Goal: Information Seeking & Learning: Learn about a topic

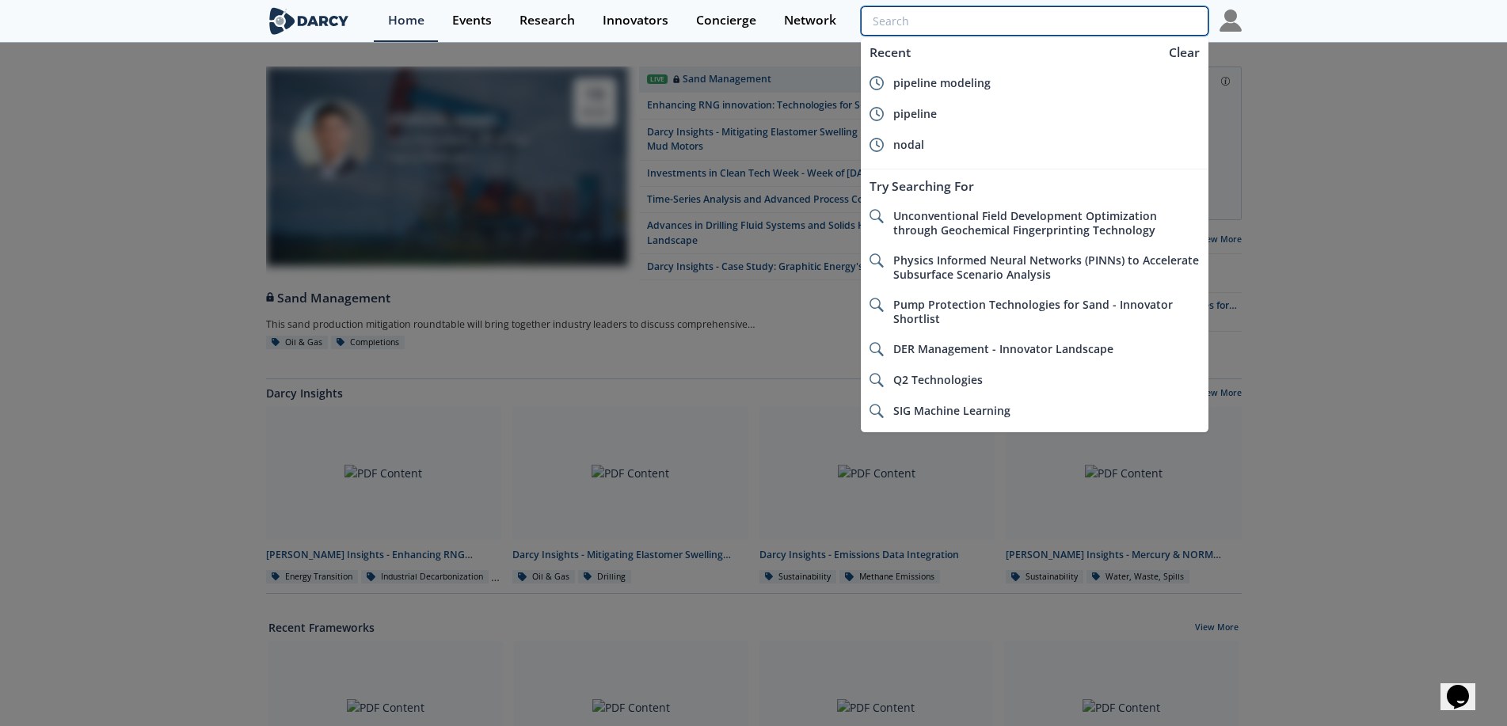
click at [1168, 26] on input "search" at bounding box center [1034, 20] width 347 height 29
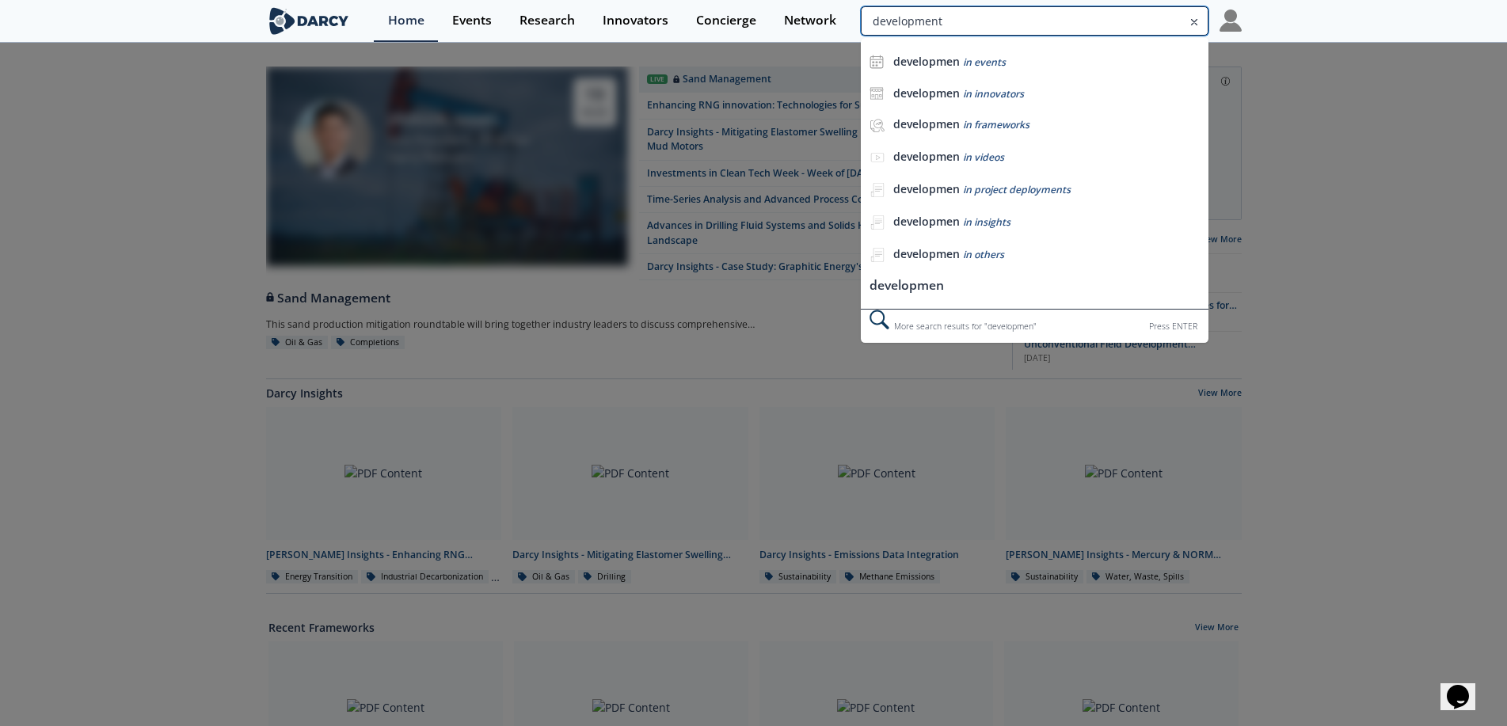
type input "development"
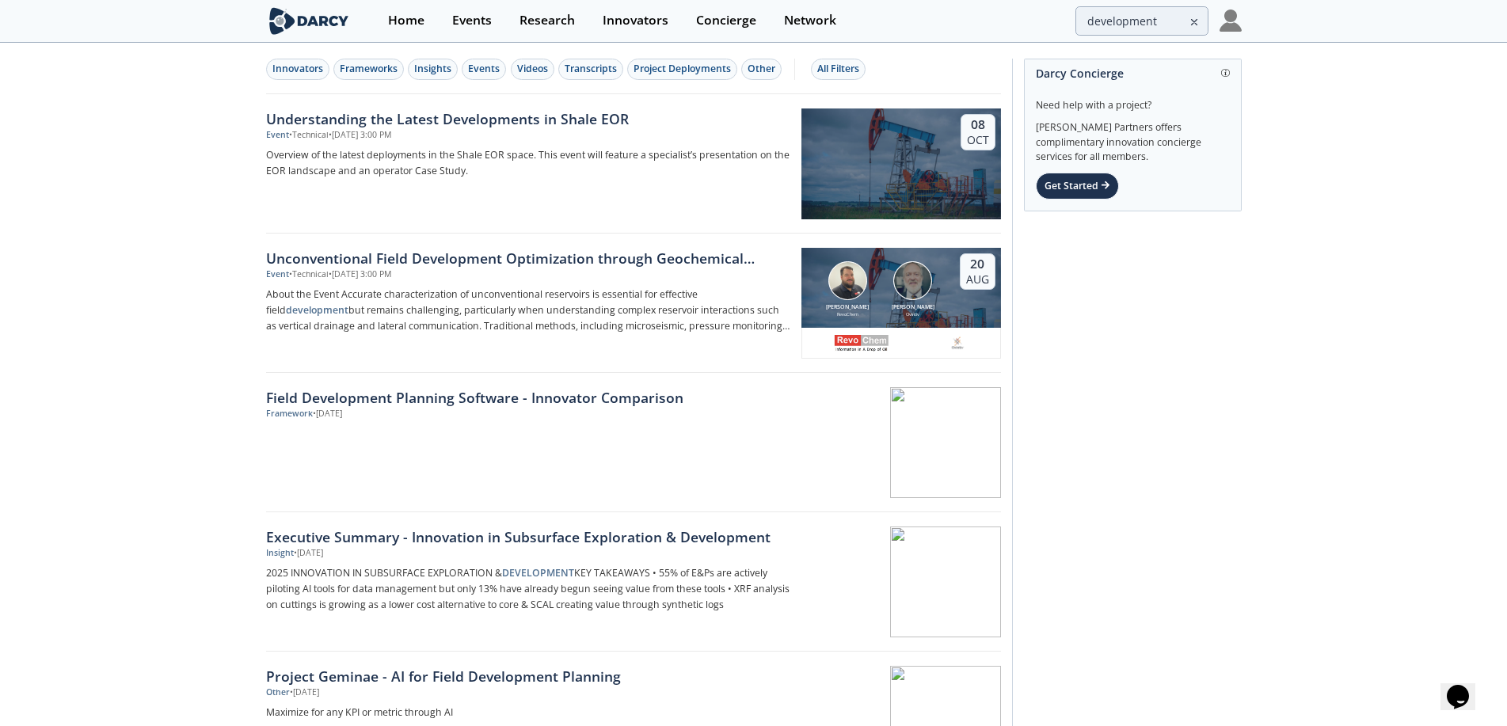
click at [481, 260] on div "Unconventional Field Development Optimization through Geochemical Fingerprintin…" at bounding box center [528, 258] width 524 height 21
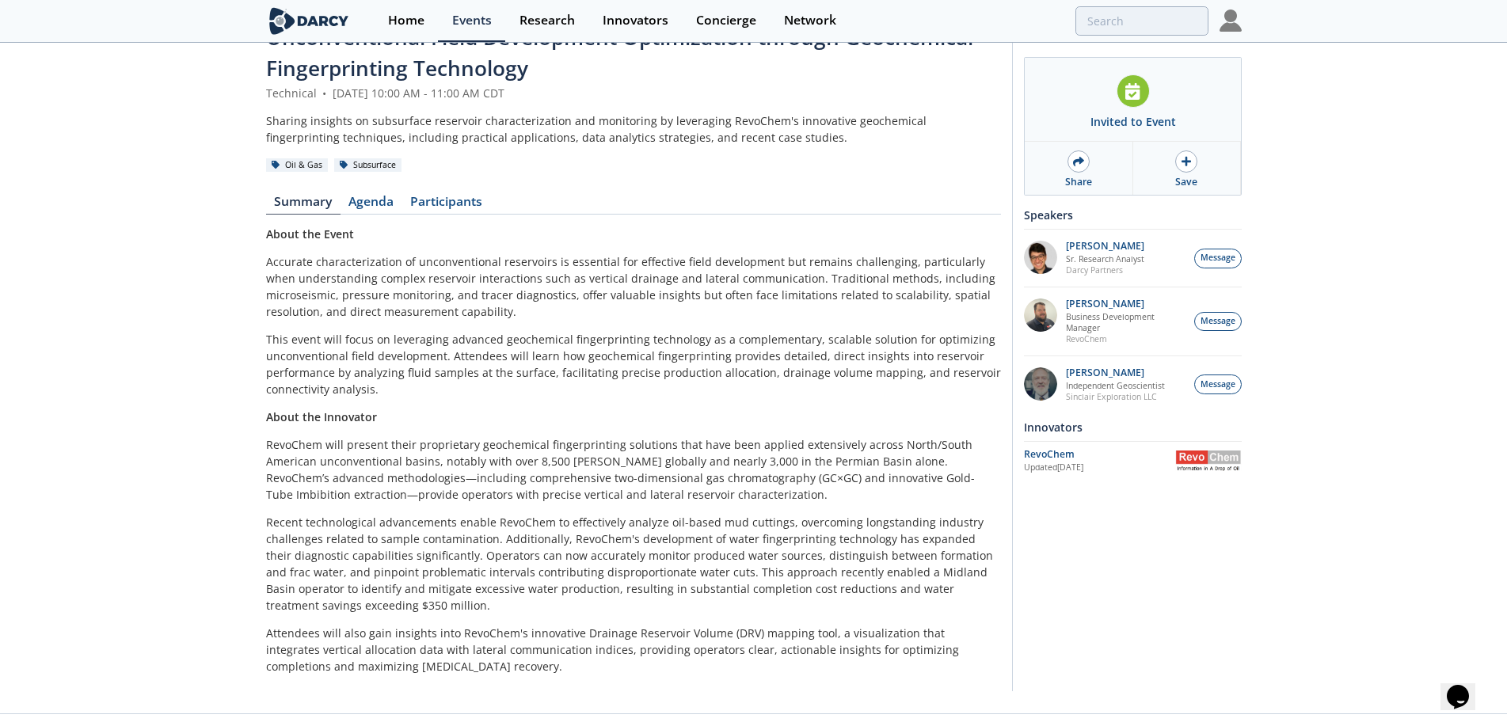
scroll to position [74, 0]
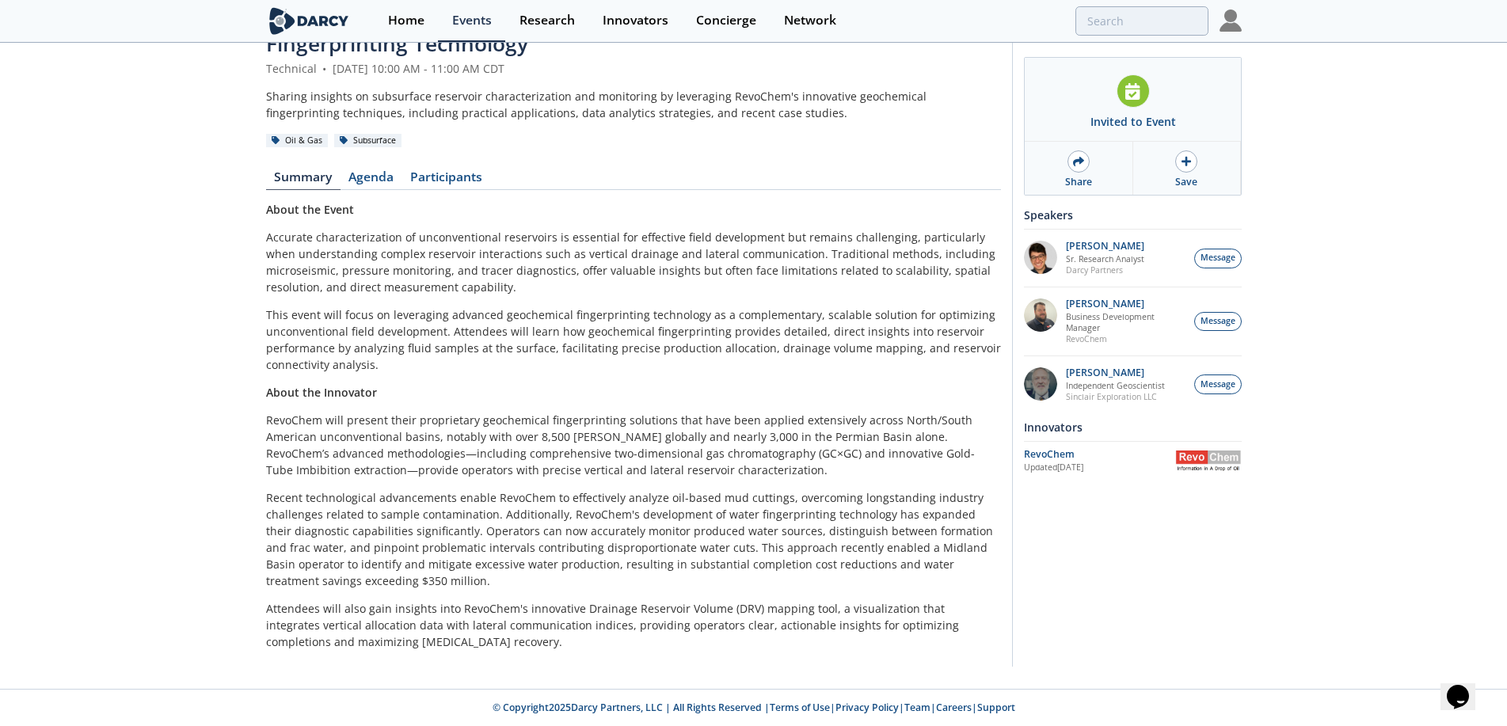
click at [361, 175] on link "Agenda" at bounding box center [371, 180] width 62 height 19
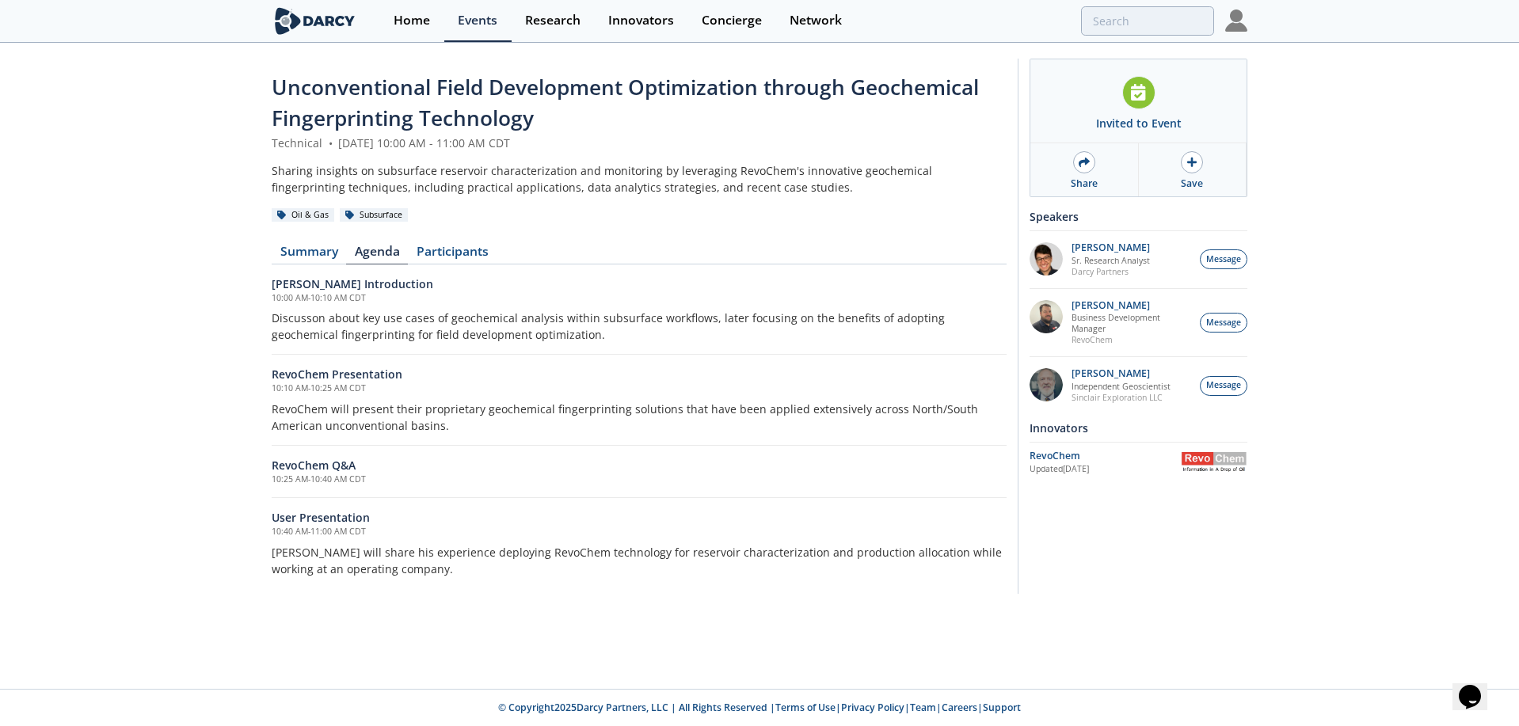
click at [424, 240] on div "Unconventional Field Development Optimization through Geochemical Fingerprintin…" at bounding box center [639, 330] width 735 height 516
click at [298, 253] on link "Summary" at bounding box center [309, 254] width 74 height 19
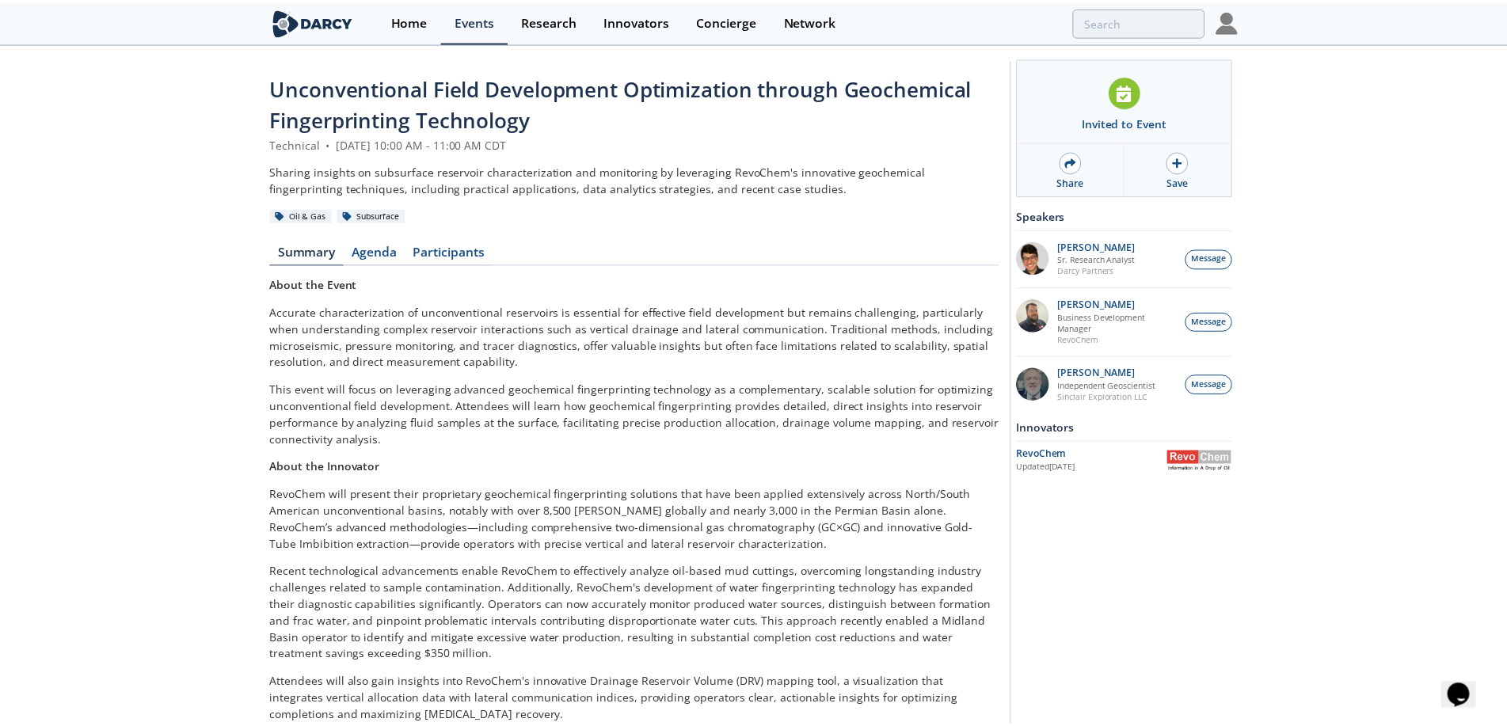
scroll to position [74, 0]
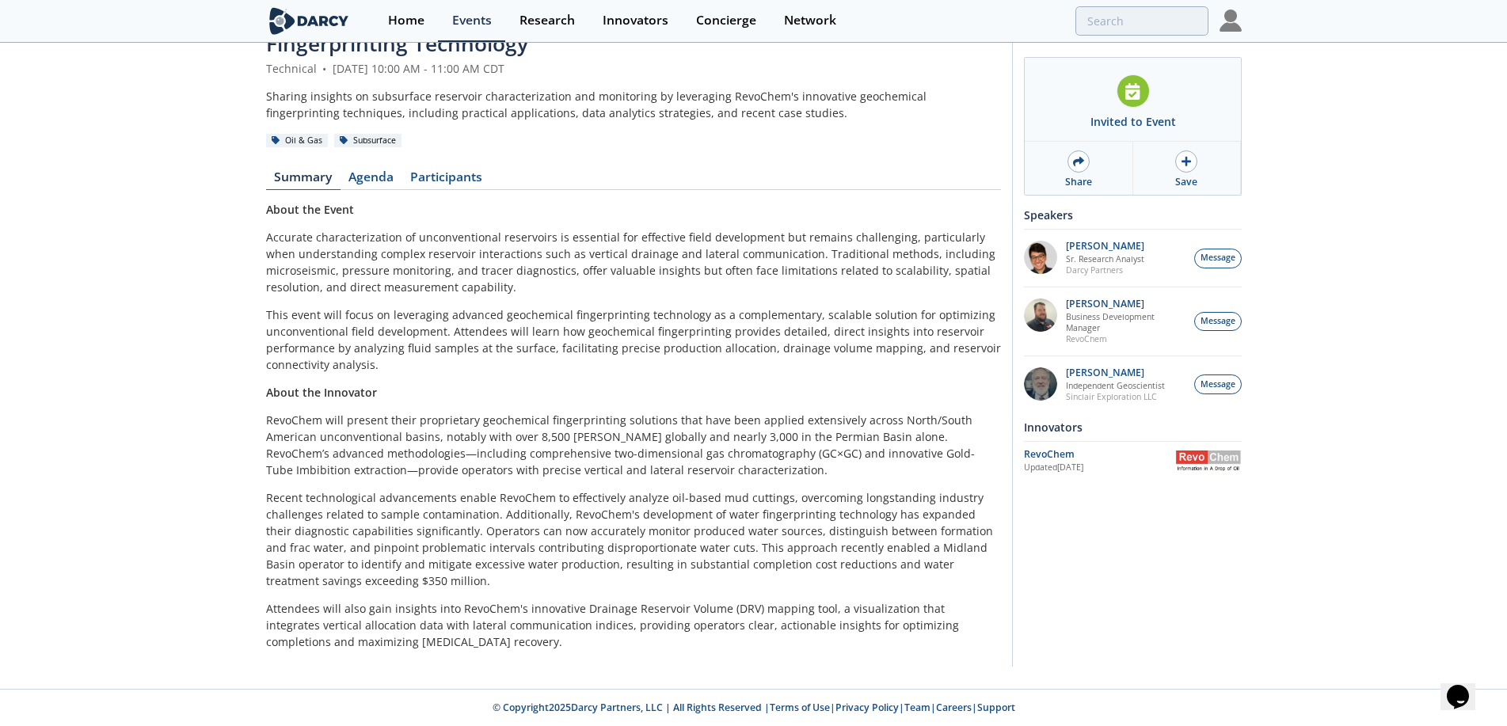
type input "development"
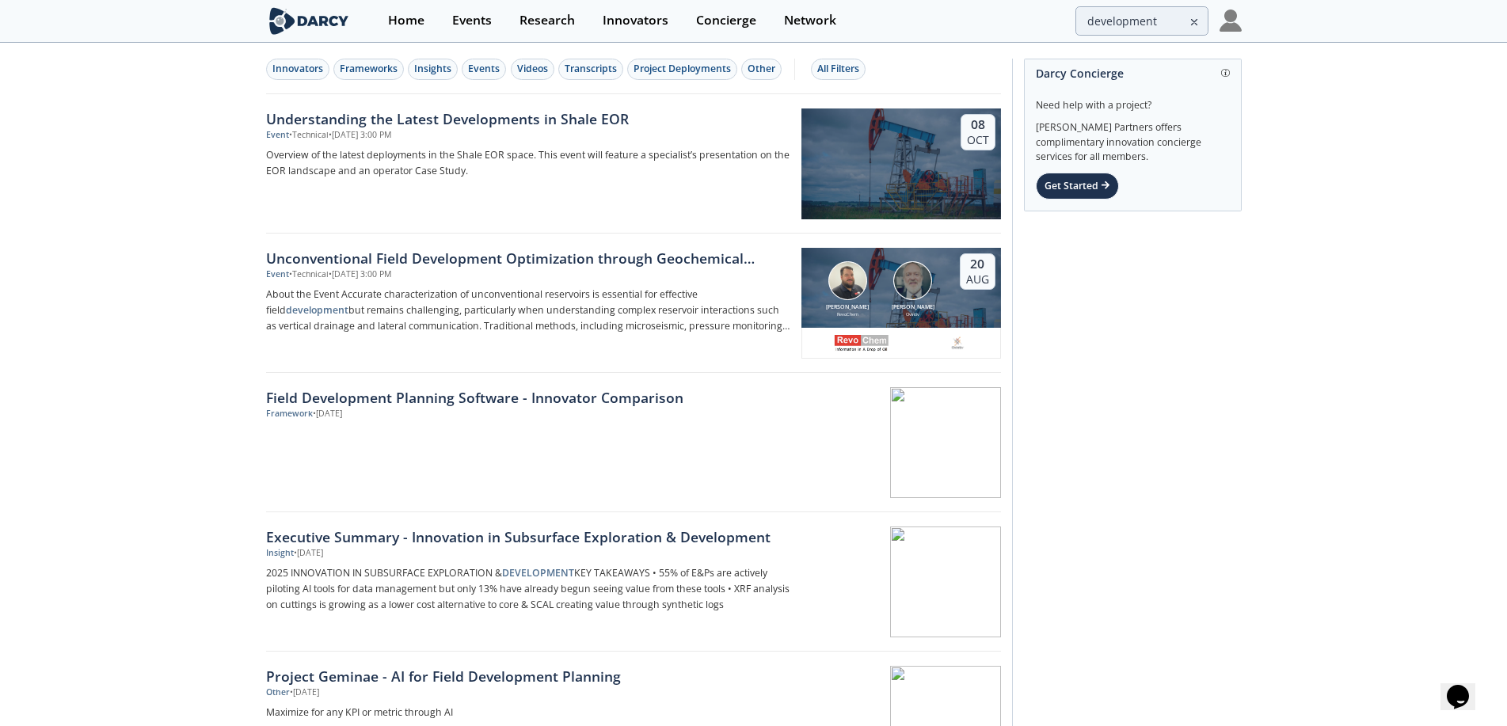
click at [413, 394] on div "Field Development Planning Software - Innovator Comparison" at bounding box center [528, 397] width 524 height 21
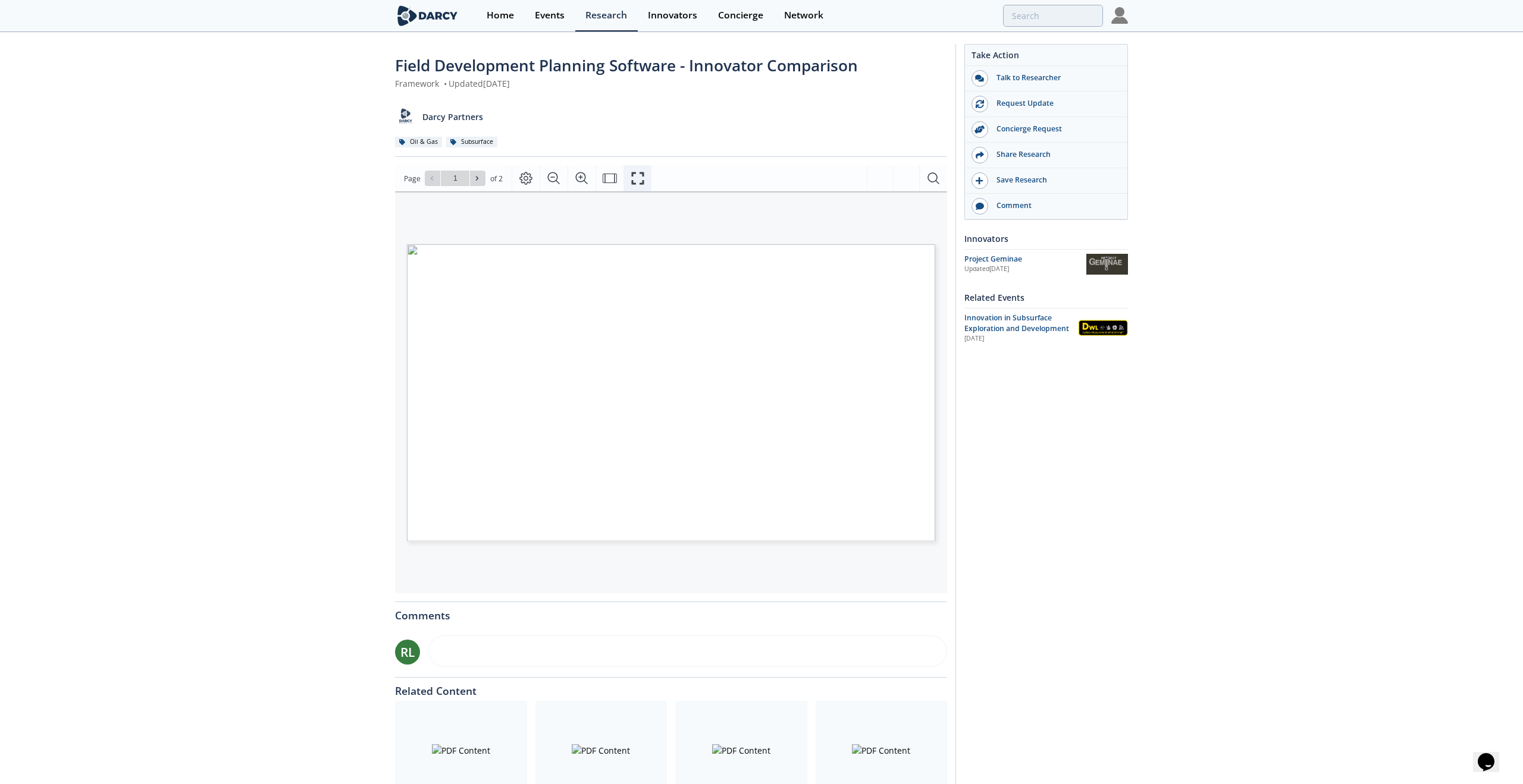
click at [642, 179] on icon "Fullscreen" at bounding box center [637, 178] width 14 height 14
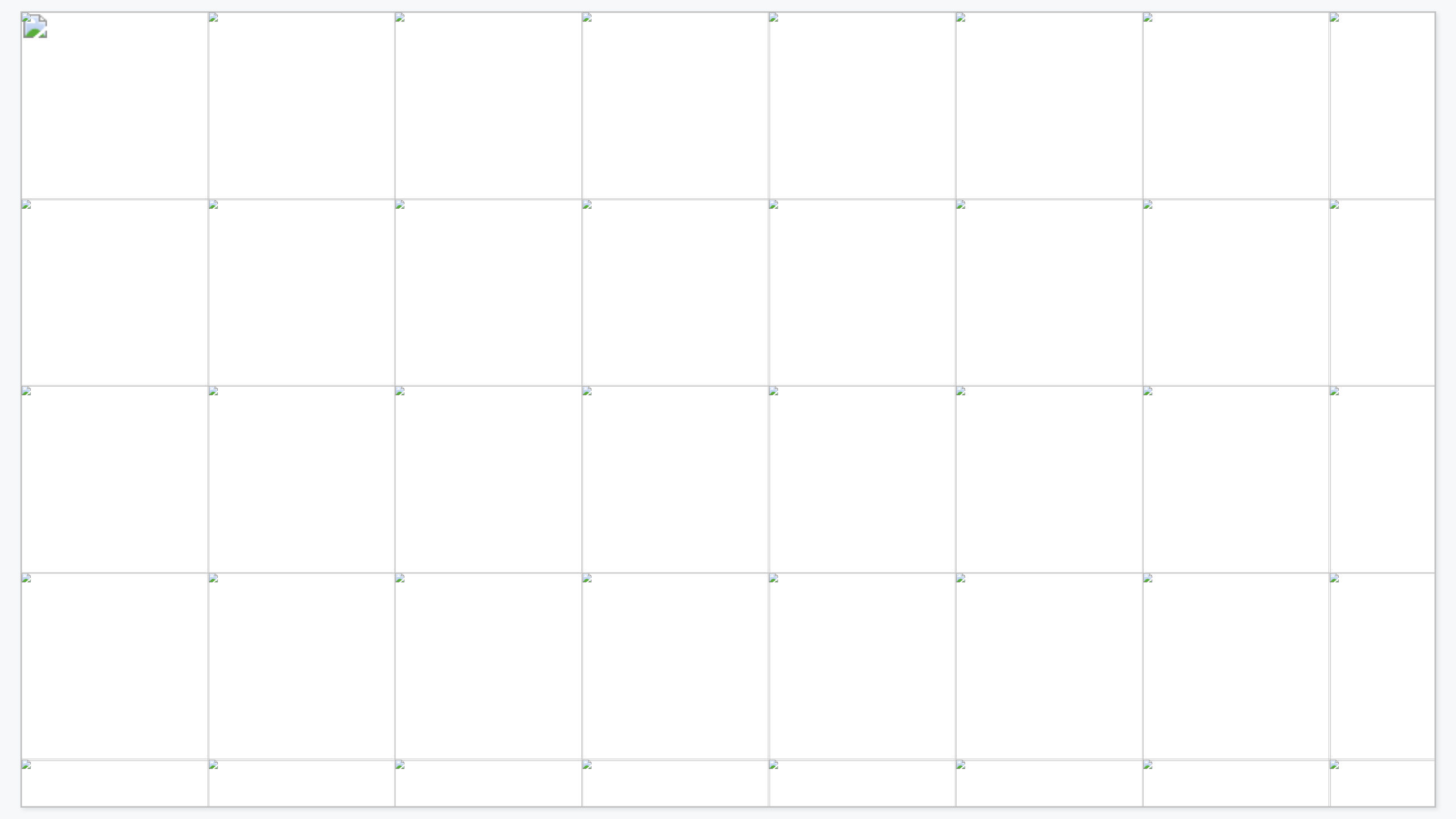
drag, startPoint x: 11, startPoint y: 182, endPoint x: 444, endPoint y: 32, distance: 458.2
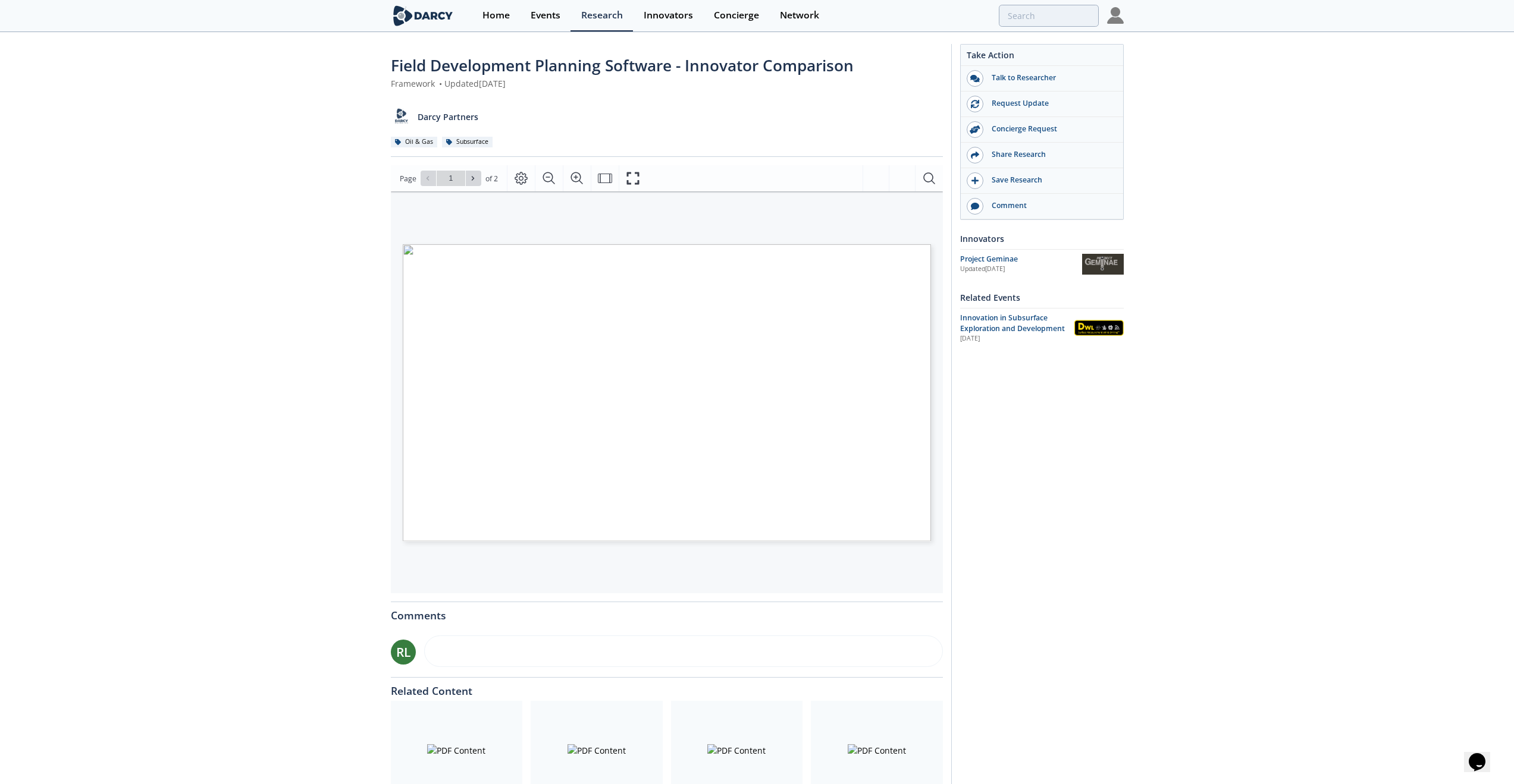
click at [352, 270] on div "Field Development Planning Software - Innovator Comparison Framework • Updated …" at bounding box center [757, 446] width 1514 height 827
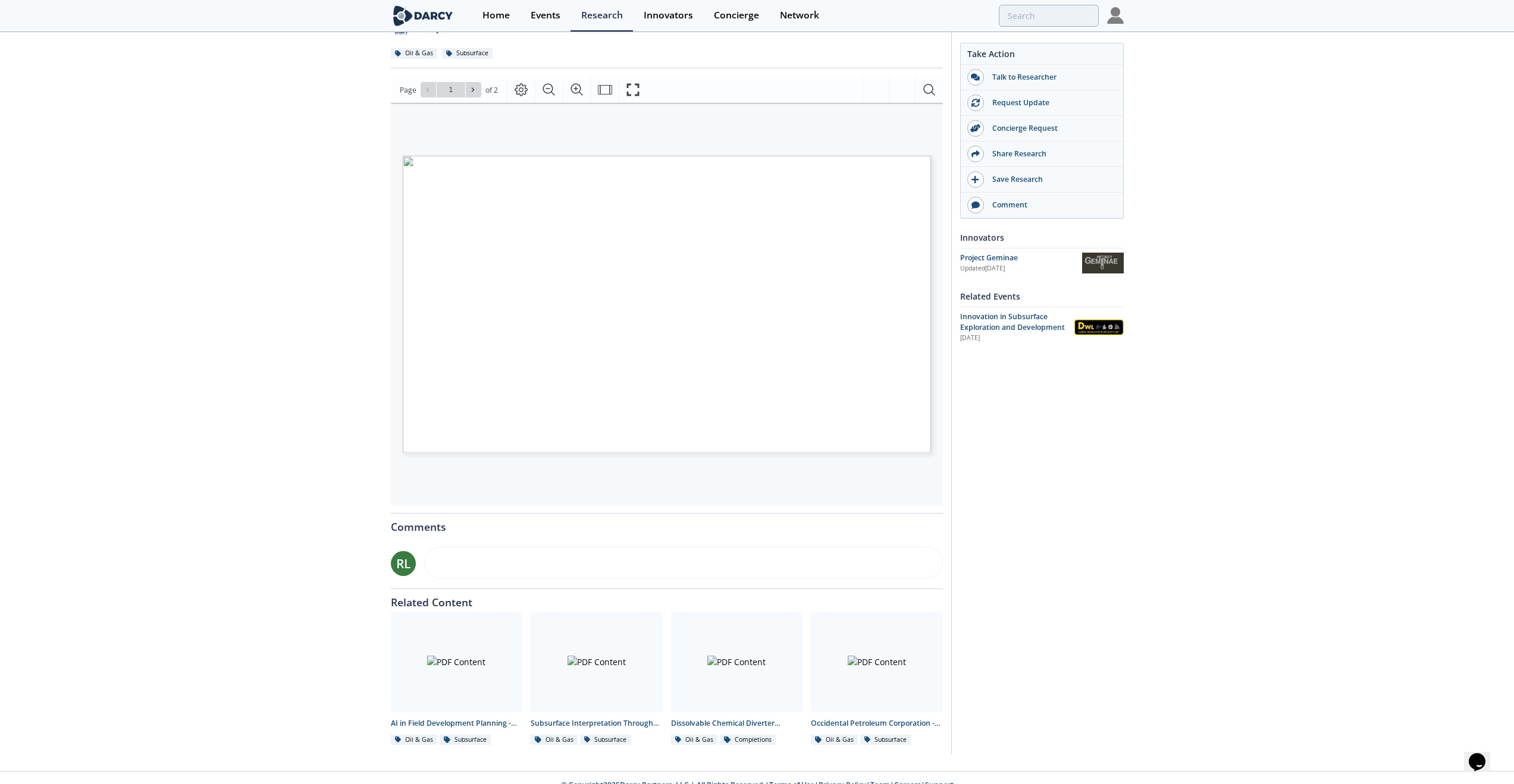
scroll to position [104, 0]
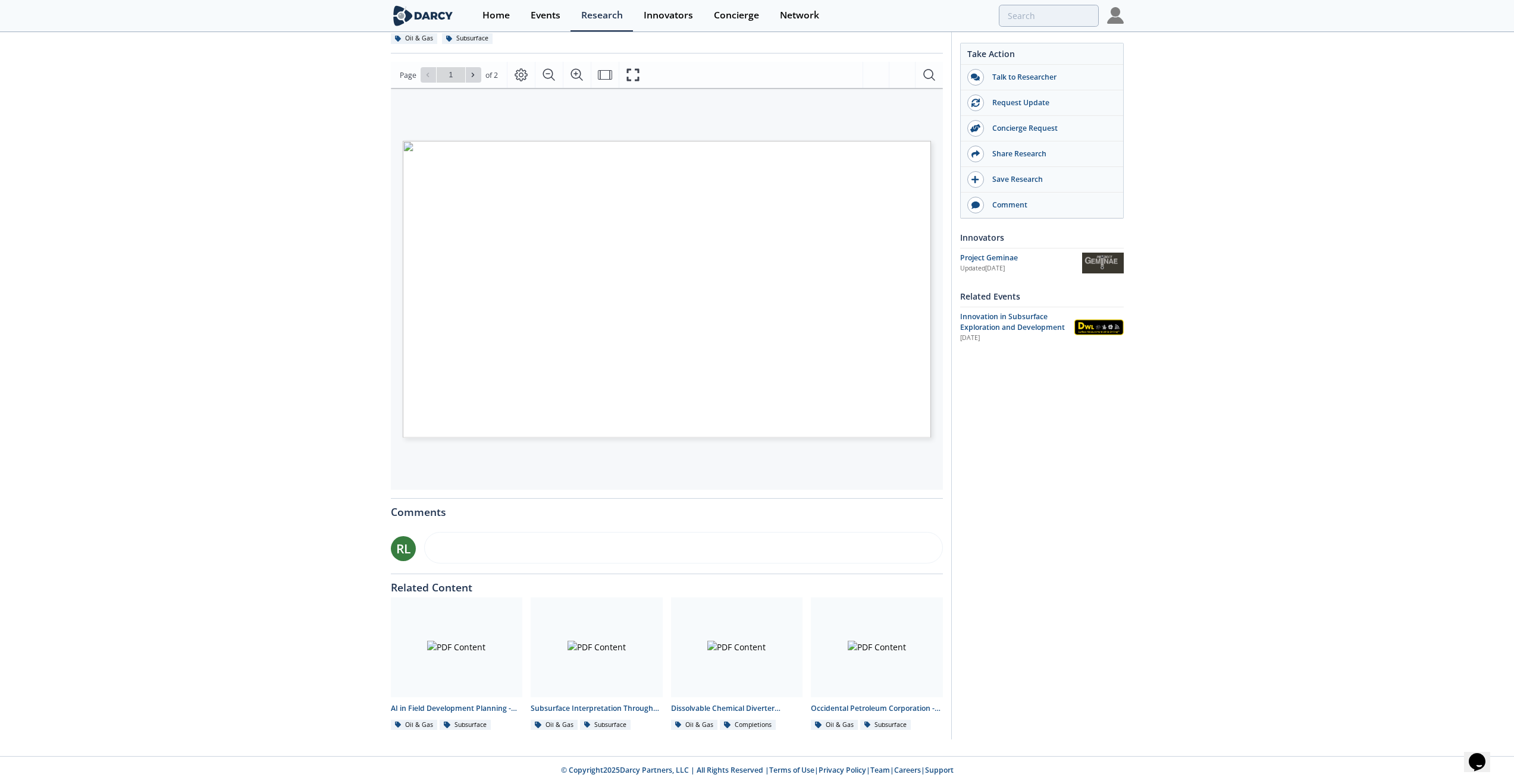
click at [440, 544] on div at bounding box center [457, 647] width 132 height 100
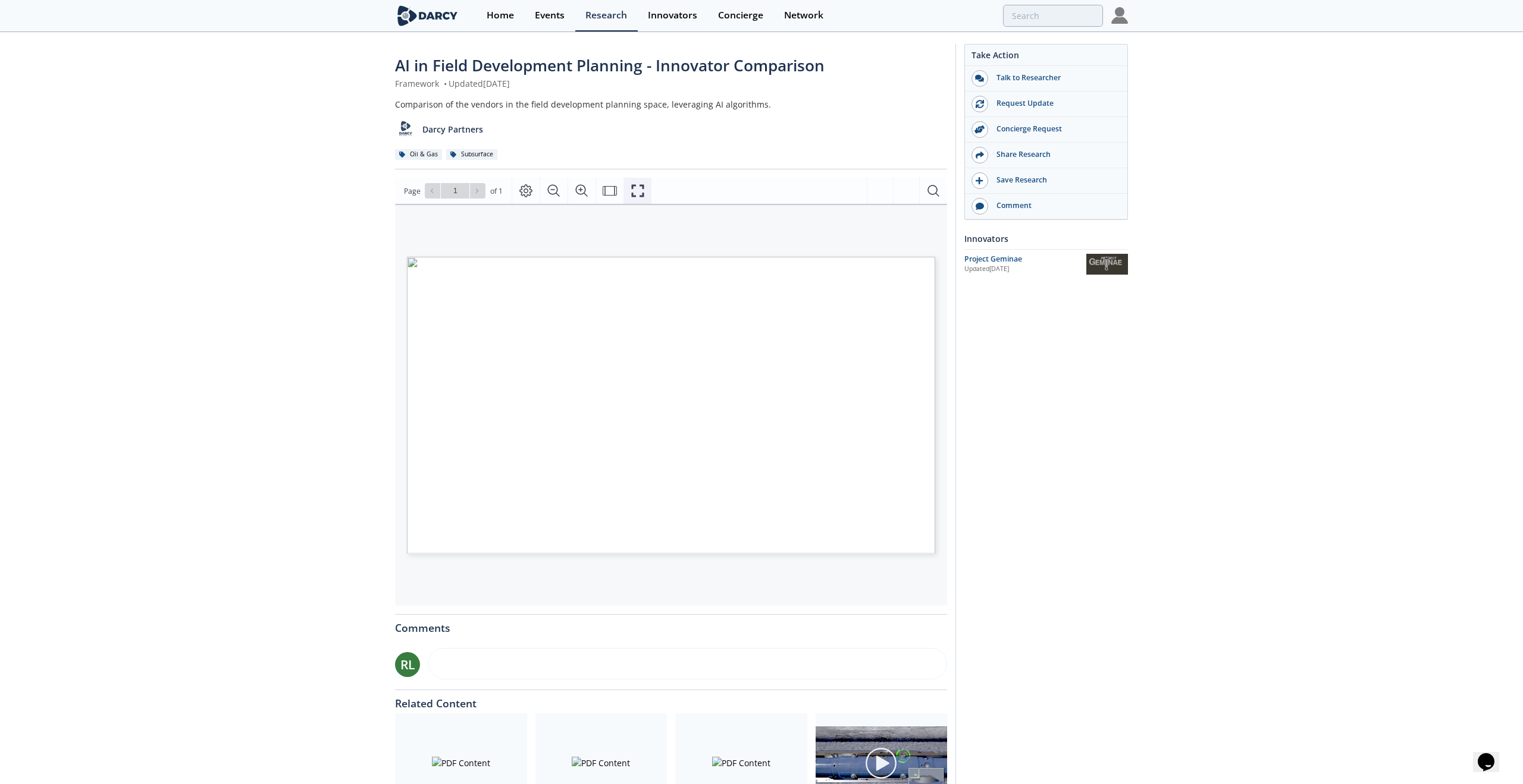
click at [633, 190] on icon "Fullscreen" at bounding box center [637, 191] width 14 height 14
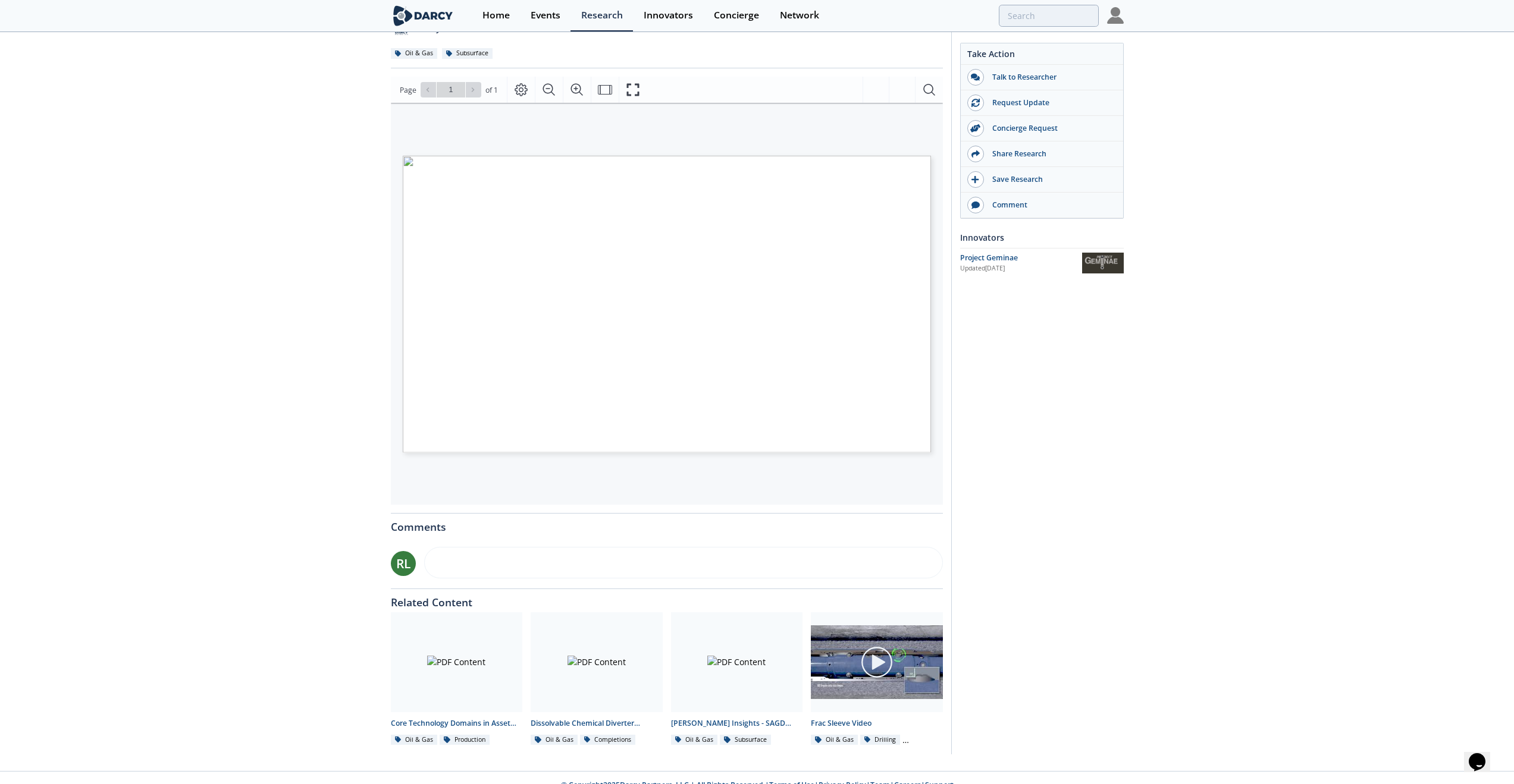
scroll to position [116, 0]
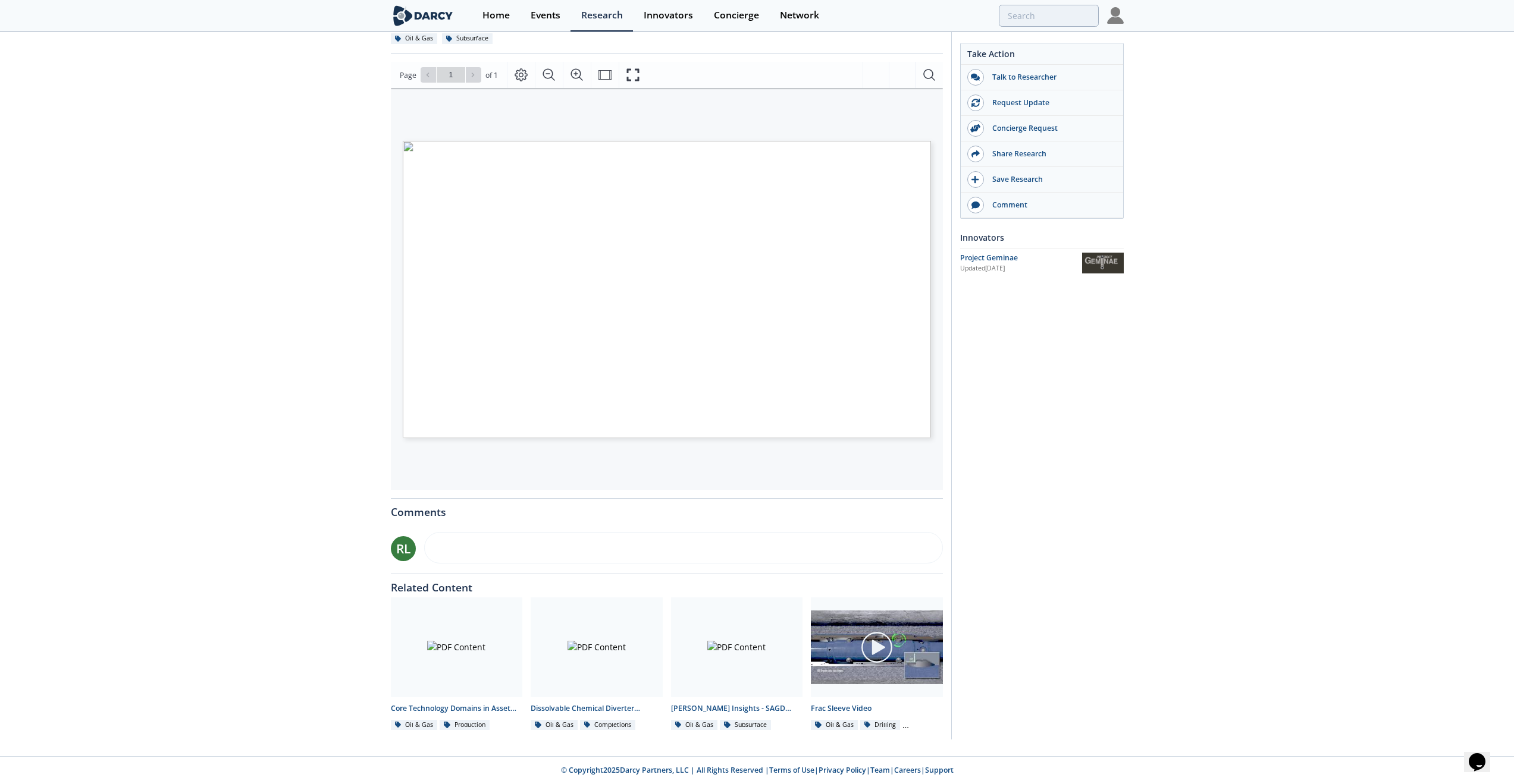
click at [353, 225] on div "AI in Field Development Planning - Innovator Comparison Framework • Updated [DA…" at bounding box center [757, 336] width 1514 height 839
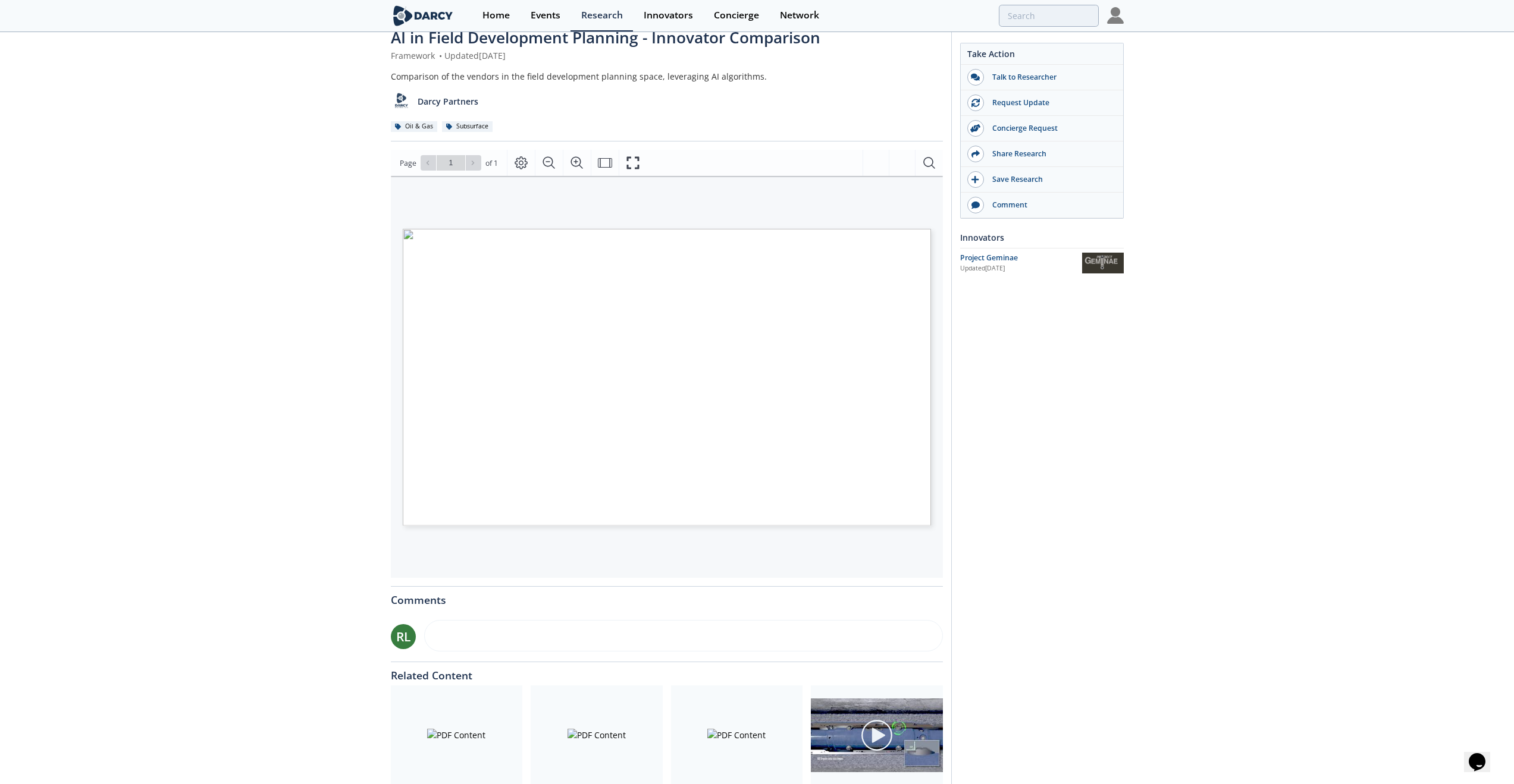
scroll to position [0, 0]
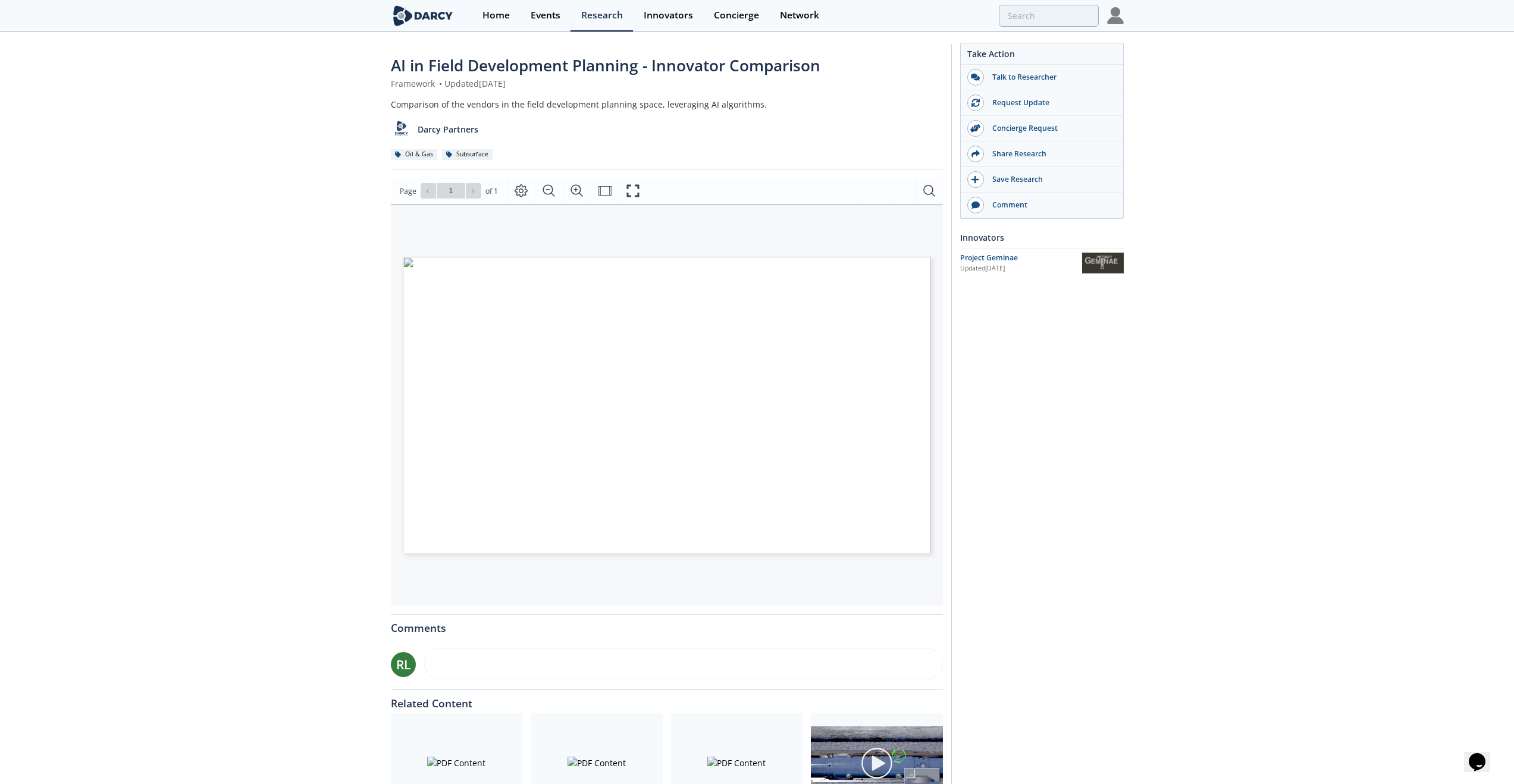
scroll to position [104, 0]
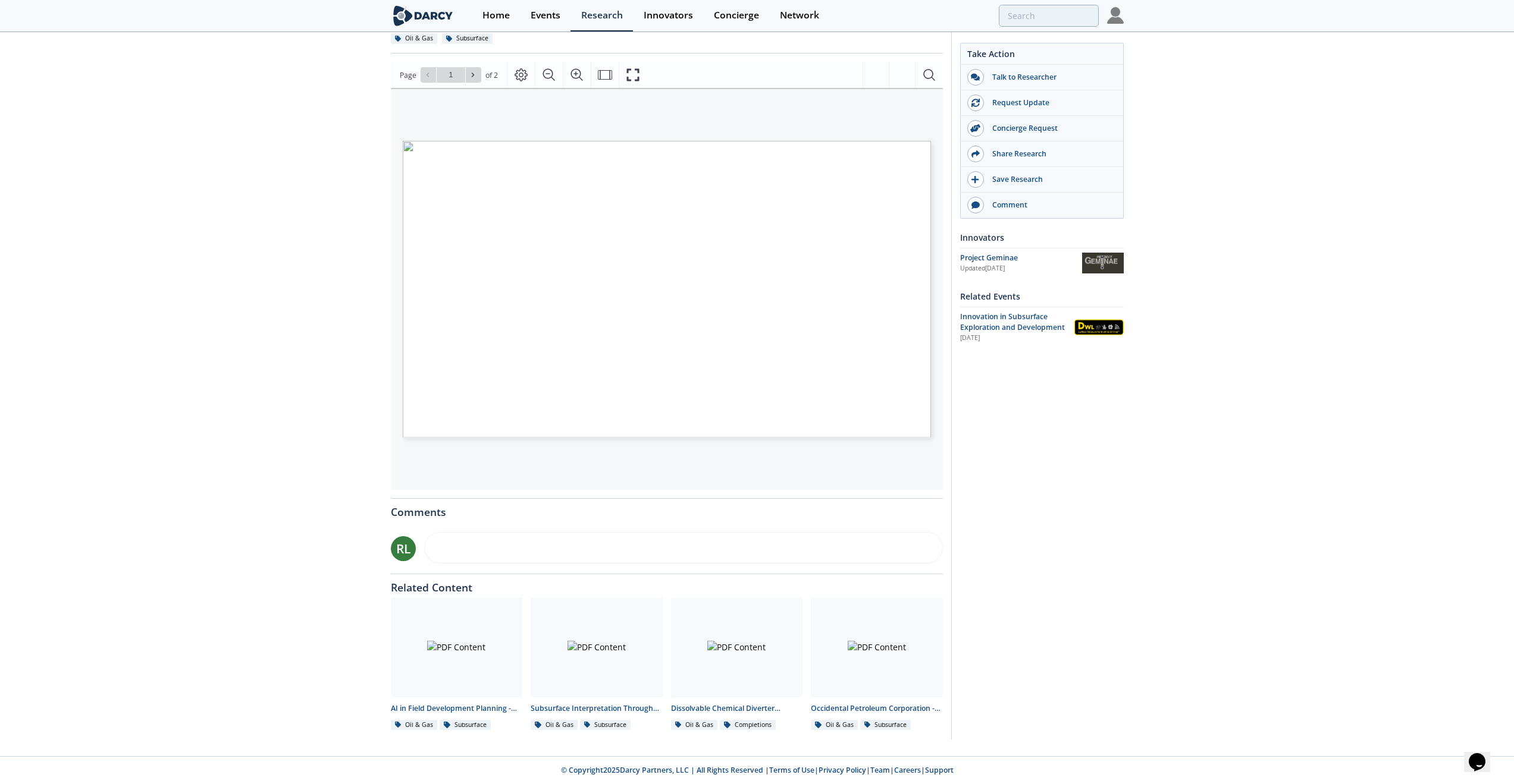
type input "development"
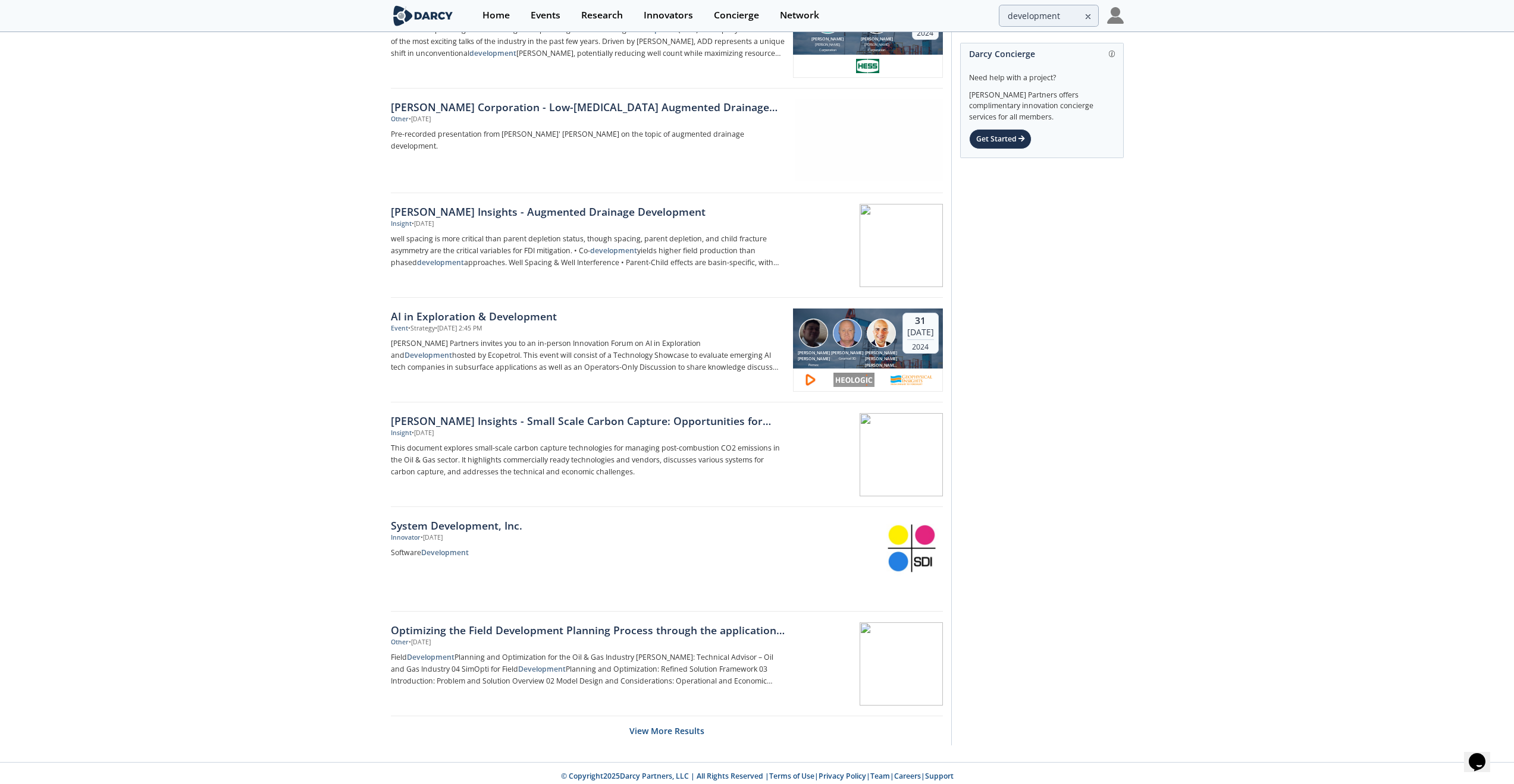
scroll to position [1454, 0]
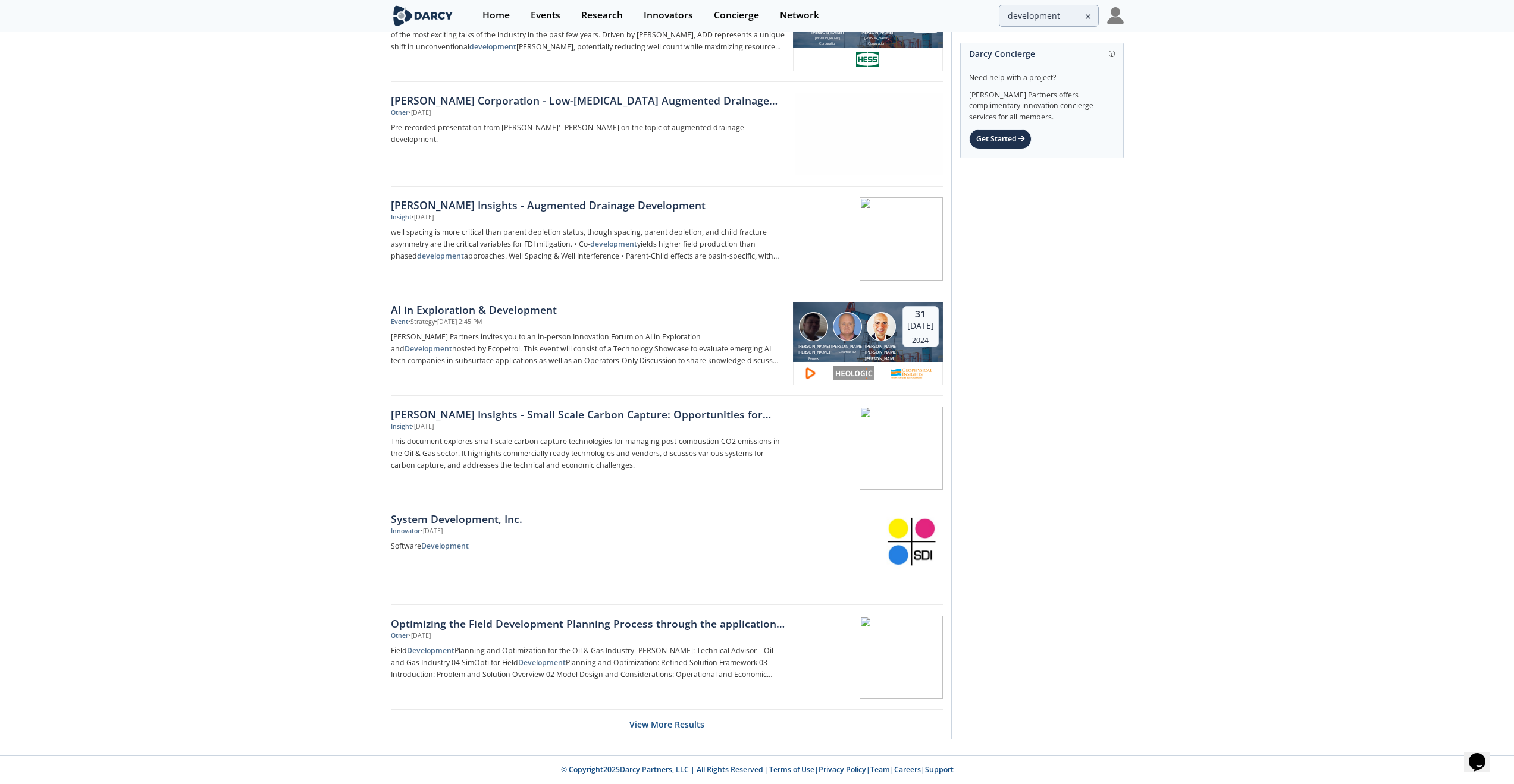
click at [683, 544] on button "View More Results" at bounding box center [667, 724] width 75 height 29
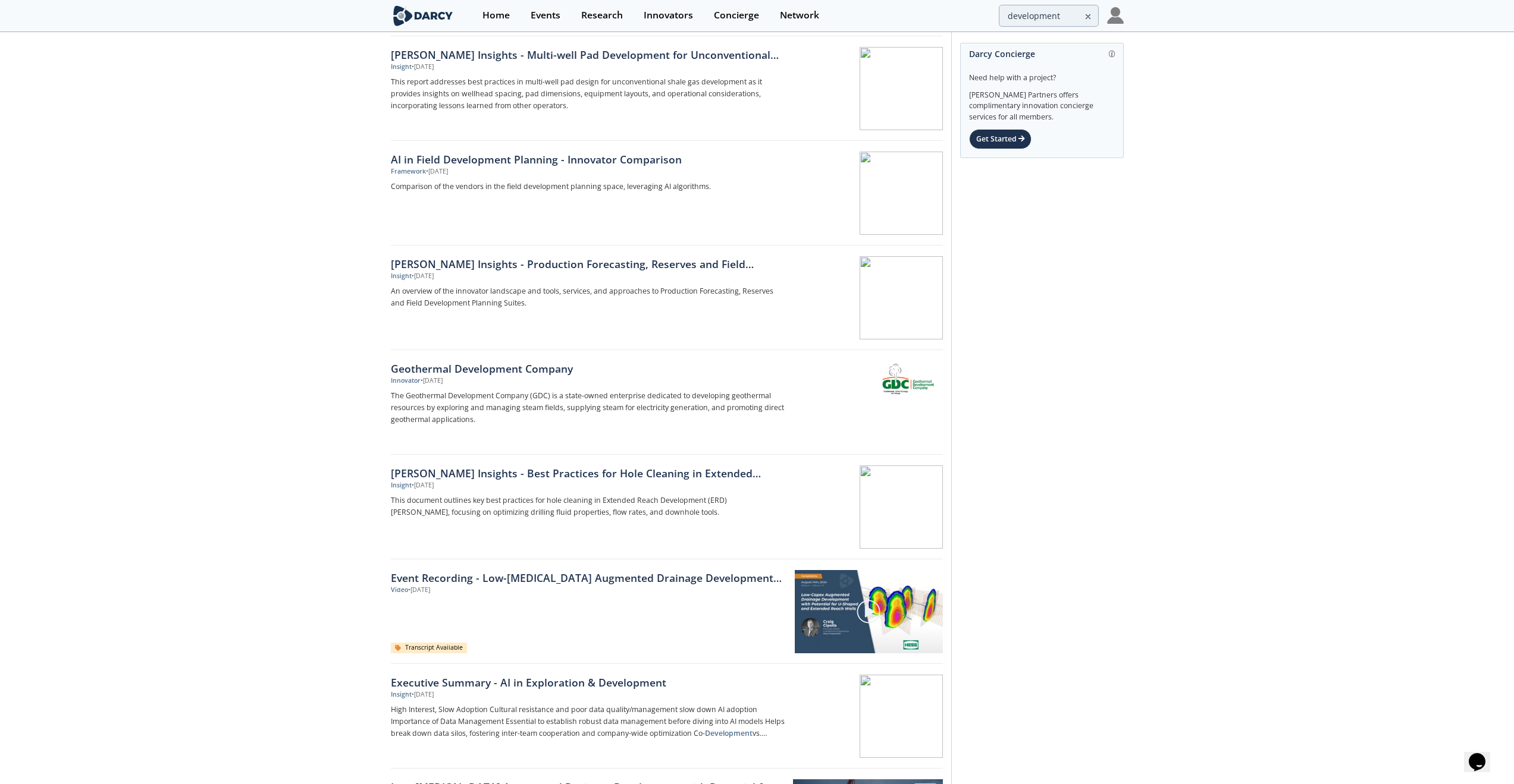
scroll to position [384, 0]
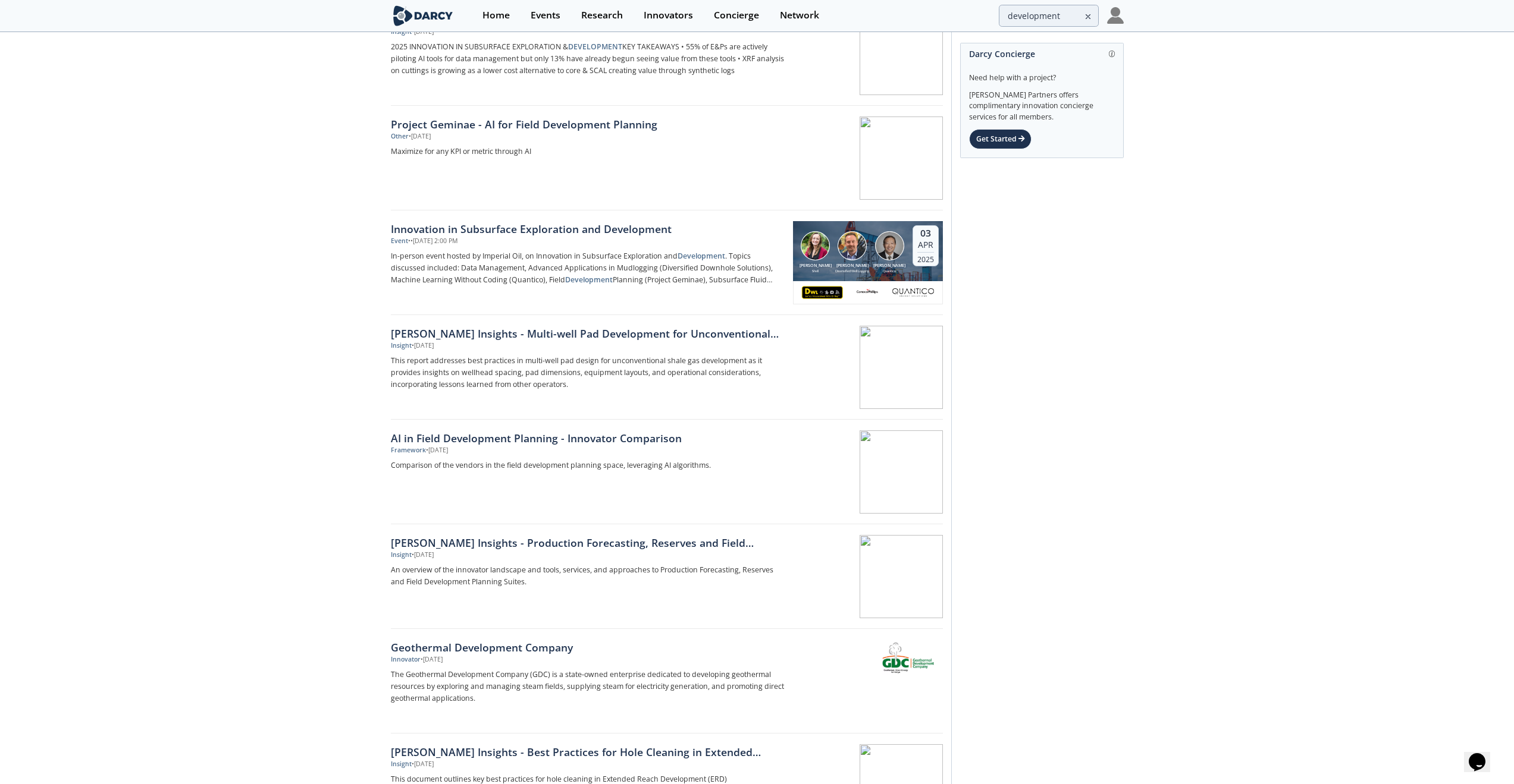
click at [1093, 16] on span at bounding box center [1092, 14] width 15 height 19
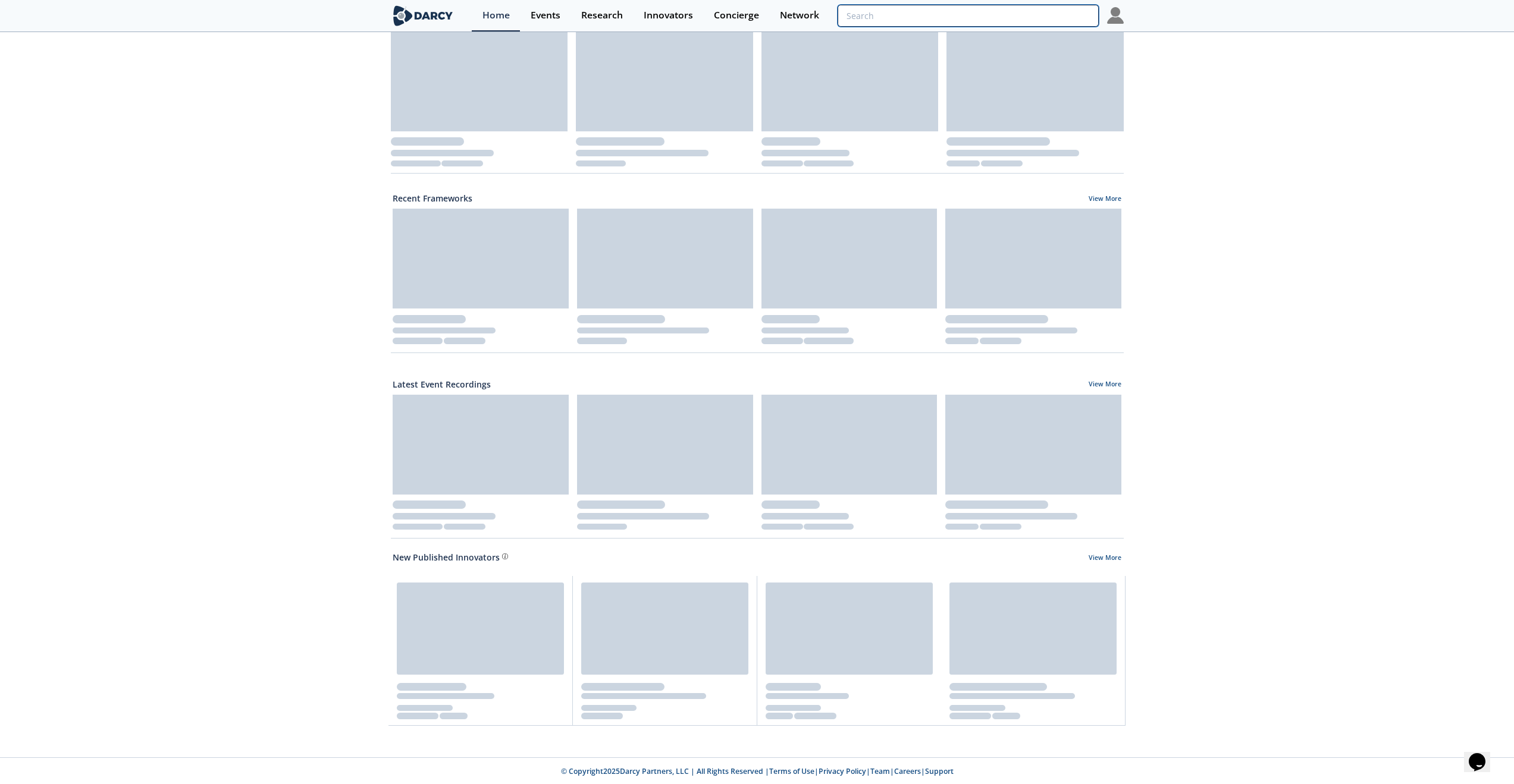
click at [1073, 16] on input "search" at bounding box center [968, 15] width 261 height 22
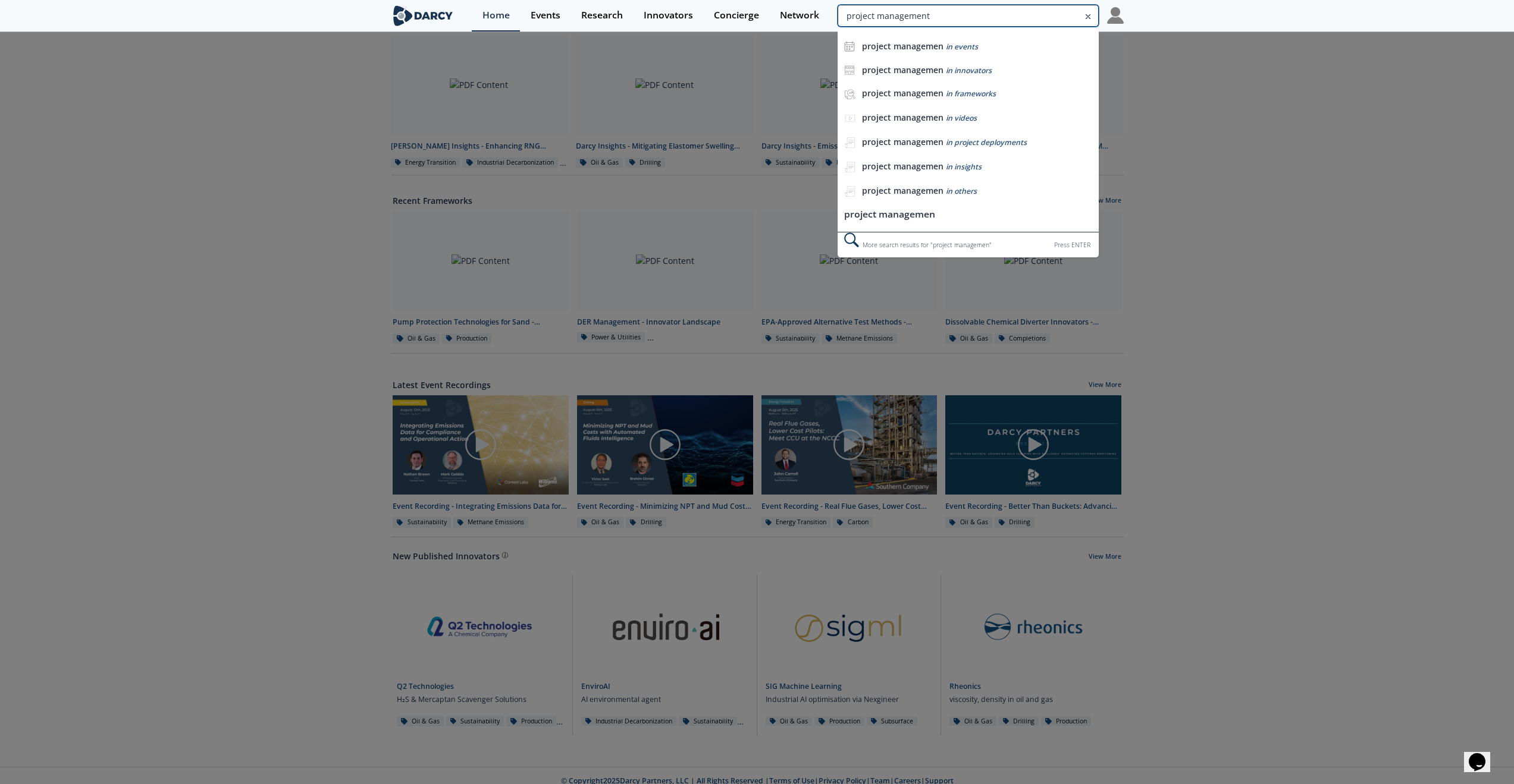
type input "project management"
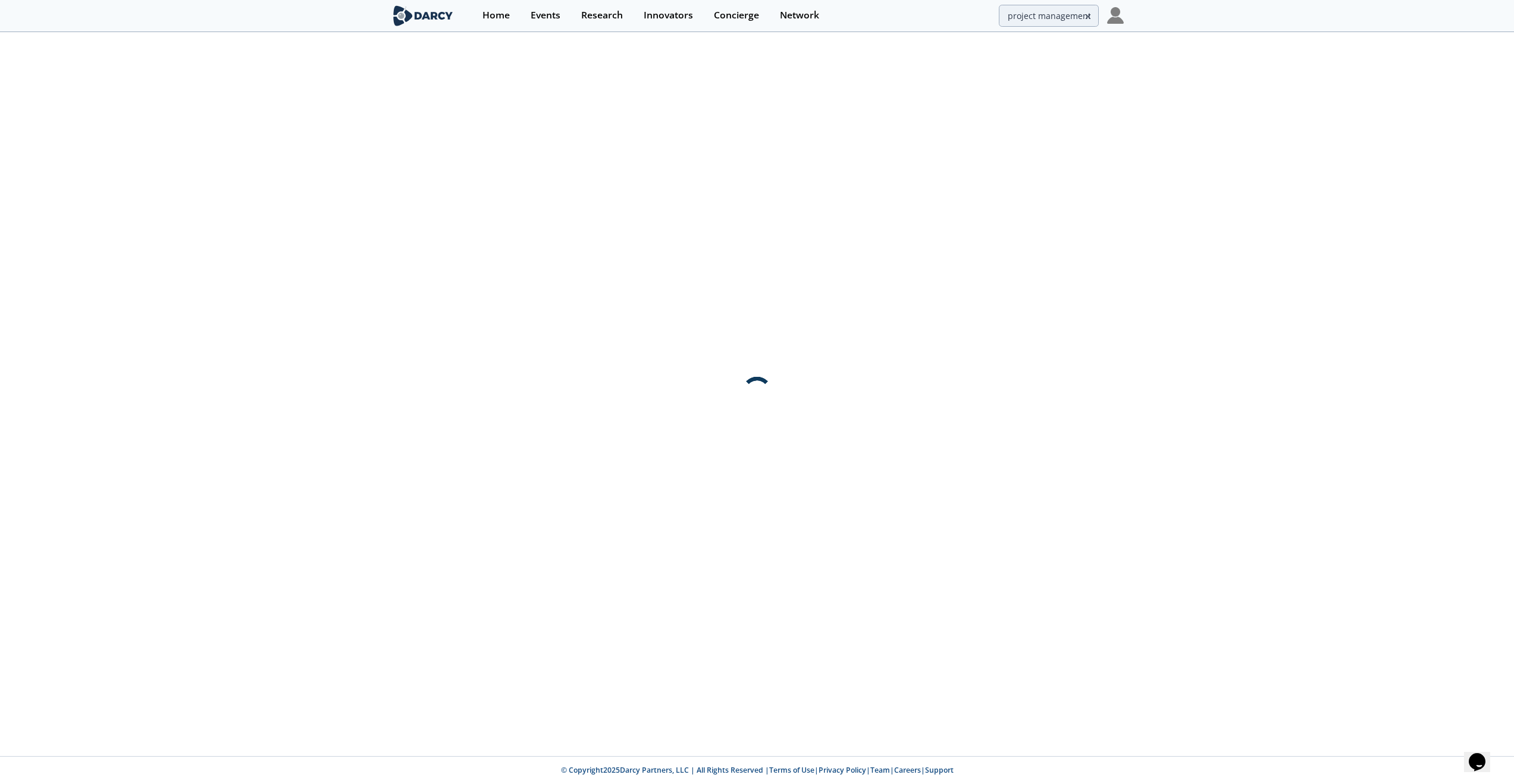
scroll to position [0, 0]
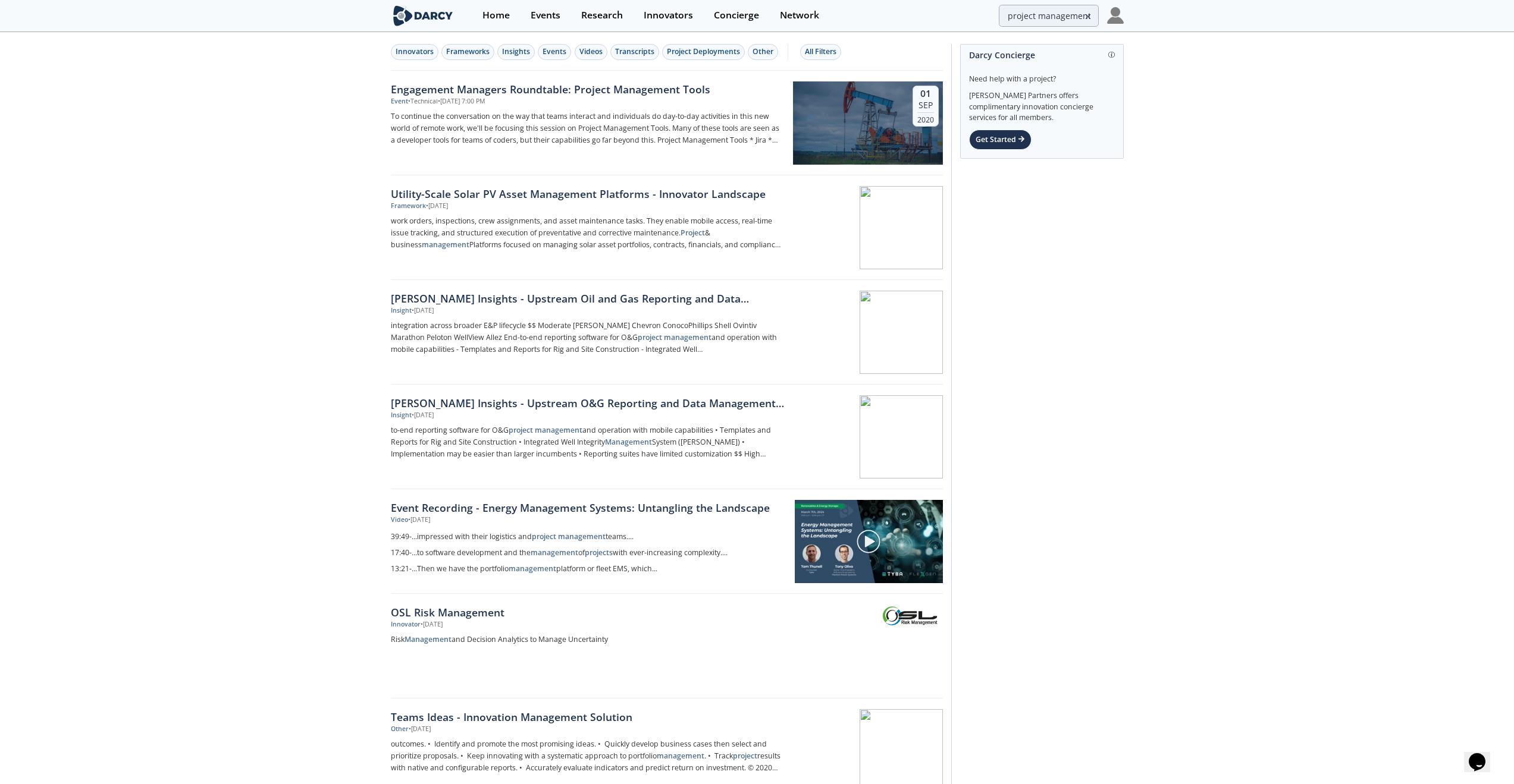
click at [455, 91] on div "Engagement Managers Roundtable: Project Management Tools" at bounding box center [588, 89] width 394 height 16
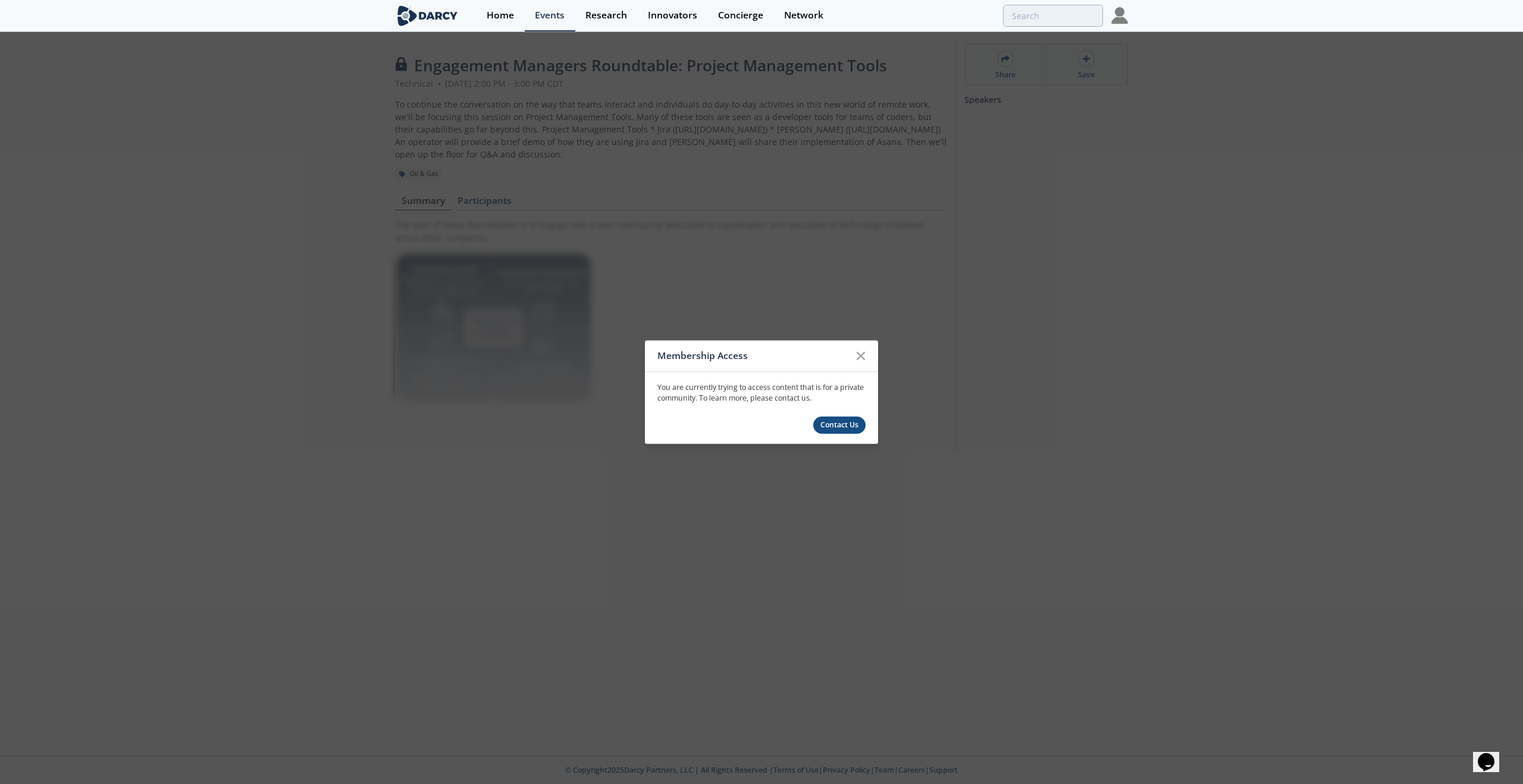
click at [860, 354] on icon at bounding box center [860, 355] width 14 height 14
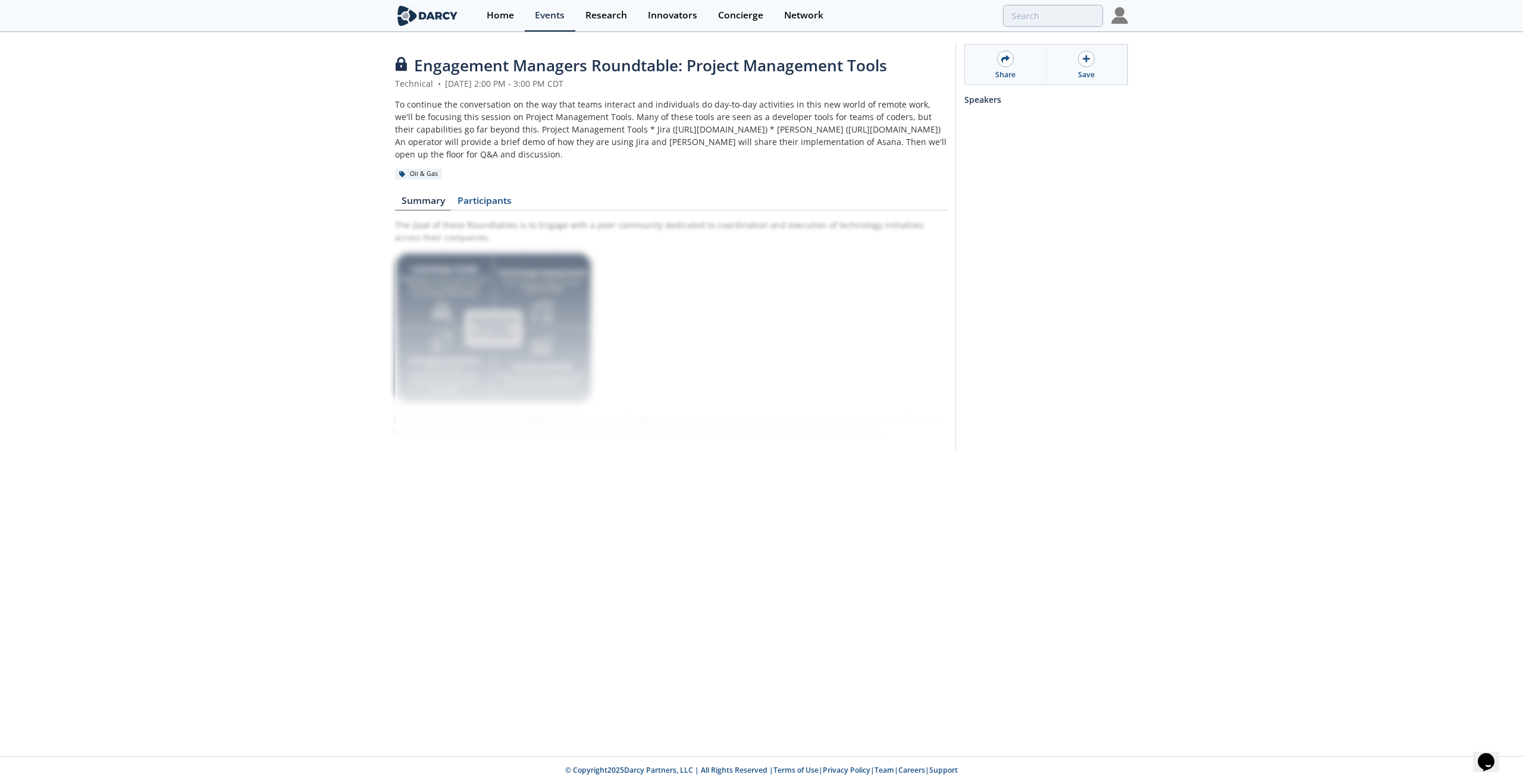
click at [198, 222] on div "Engagement Managers Roundtable: Project Management Tools Technical • [DATE] 2:0…" at bounding box center [761, 250] width 1523 height 434
click at [457, 293] on div "The Goal of these Roundtables is to Engage with a peer community dedicated to c…" at bounding box center [671, 328] width 552 height 219
type input "project management"
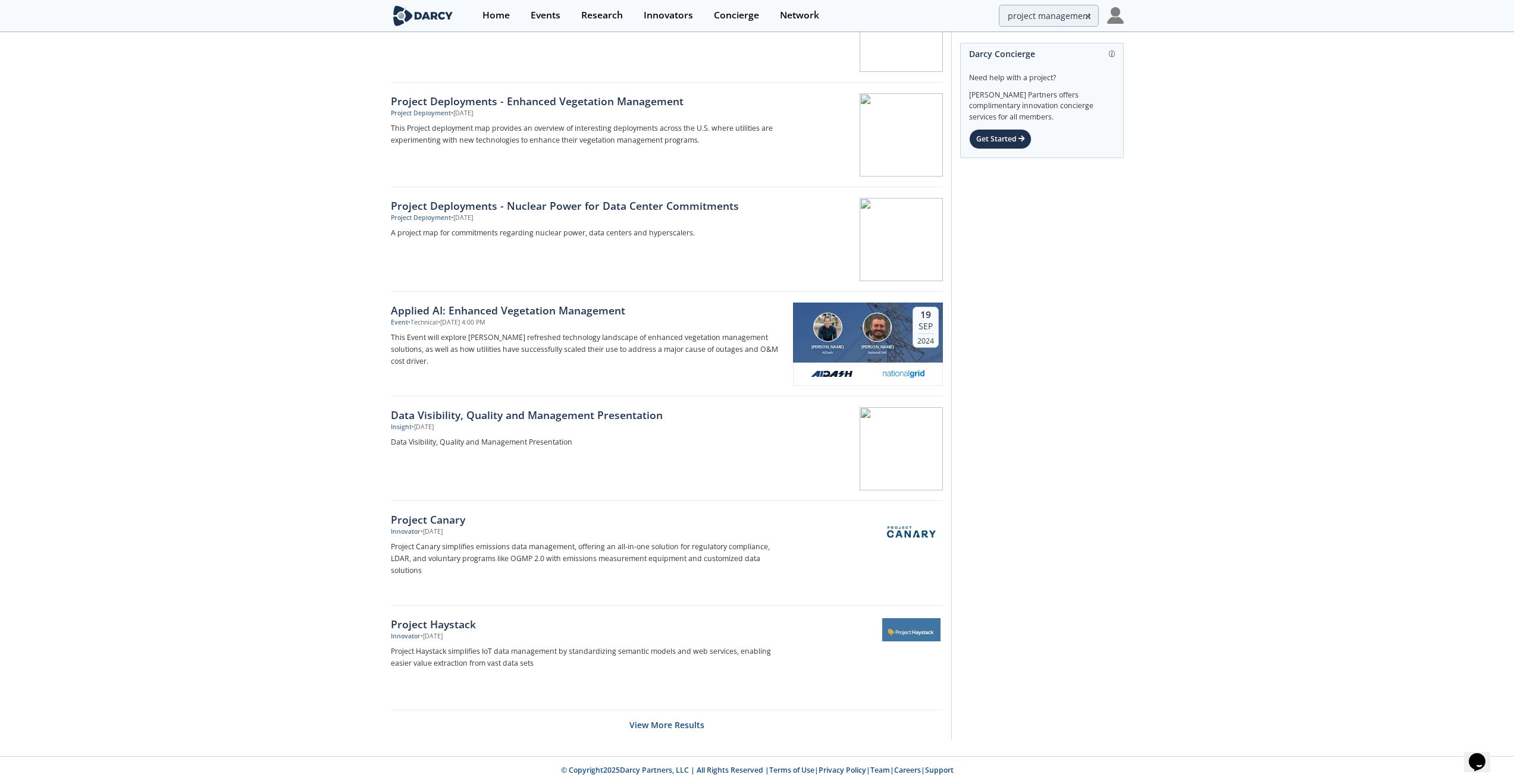
scroll to position [1454, 0]
click at [642, 544] on button "View More Results" at bounding box center [667, 724] width 75 height 29
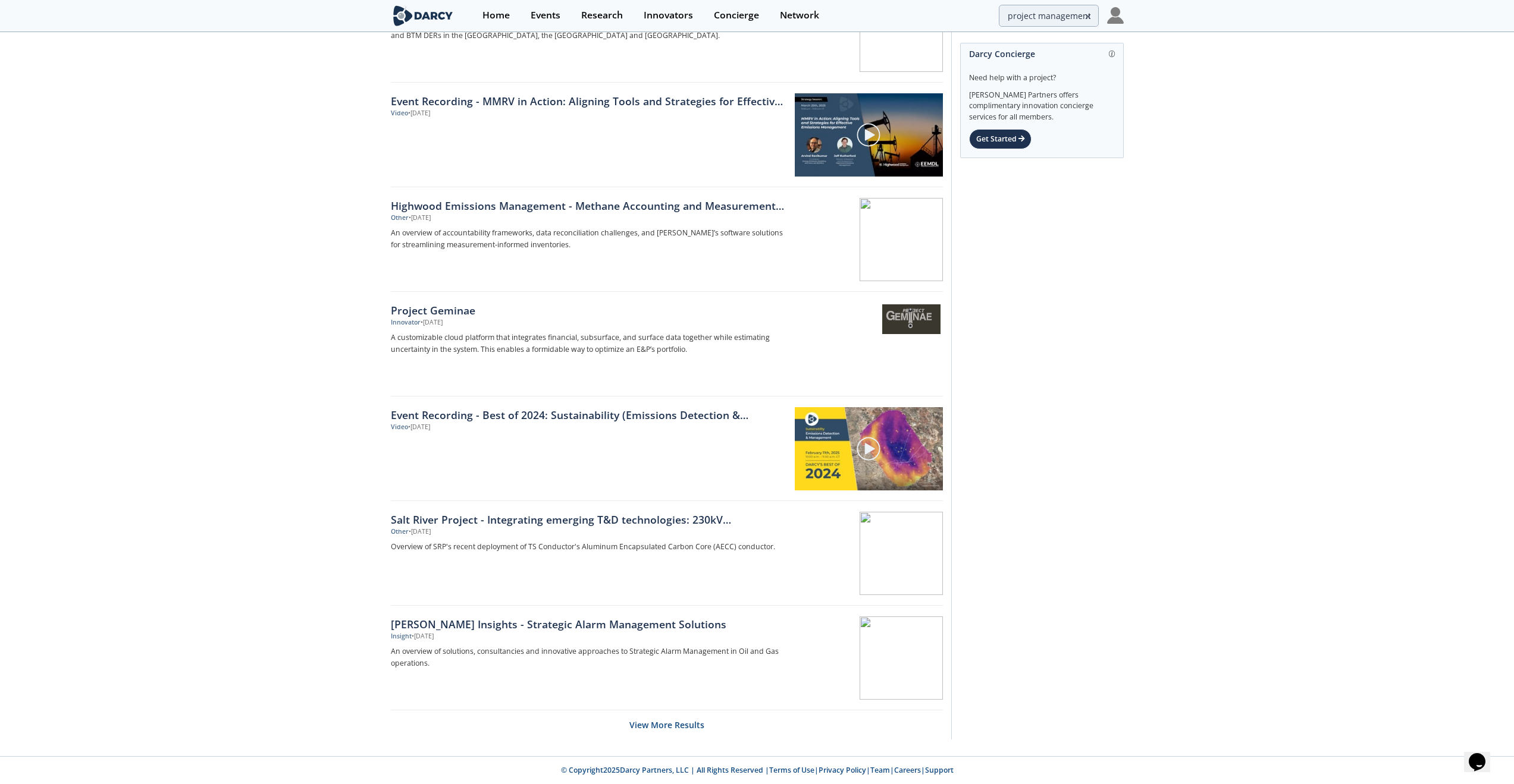
scroll to position [3547, 0]
click at [658, 544] on button "View More Results" at bounding box center [667, 724] width 75 height 29
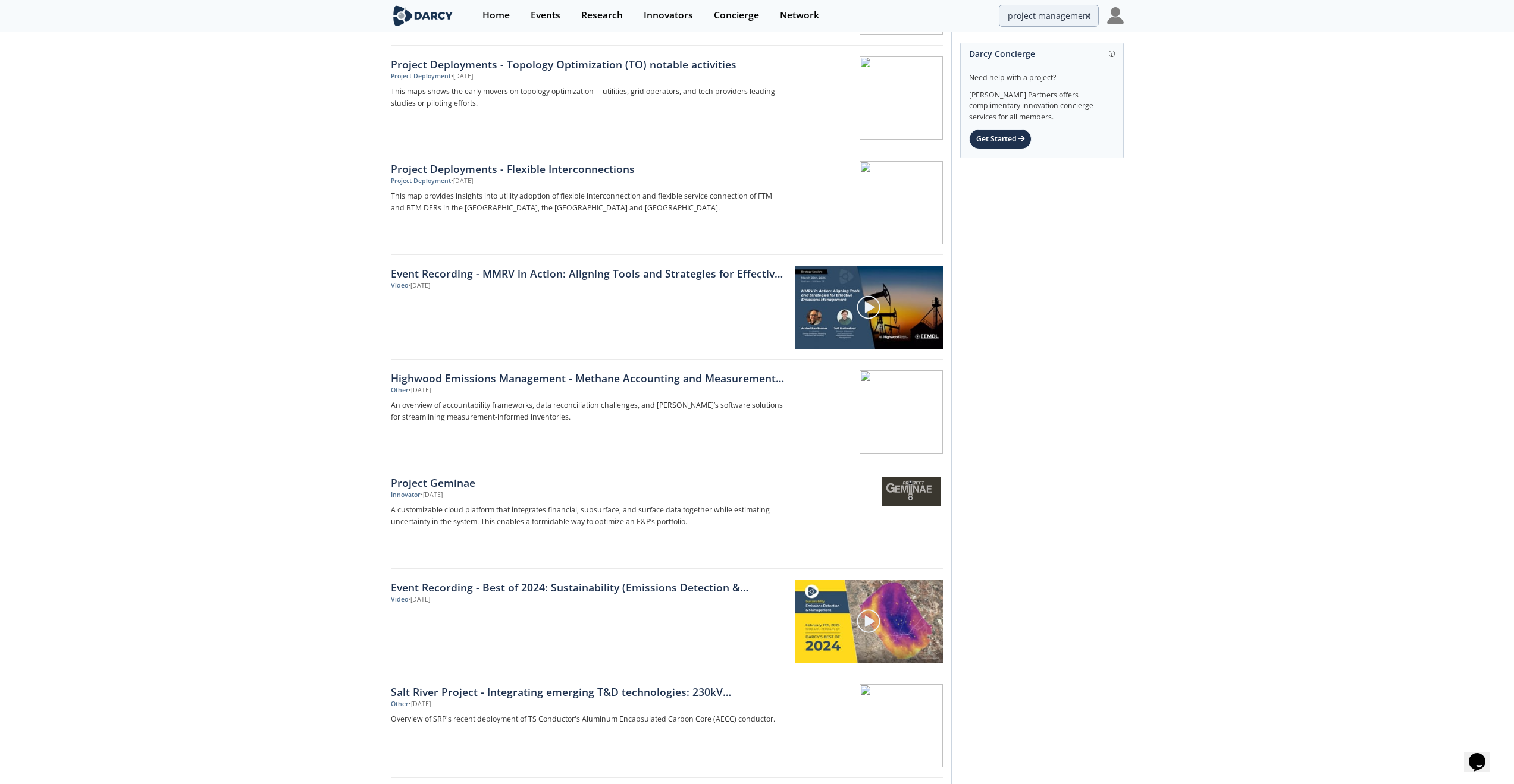
scroll to position [3131, 0]
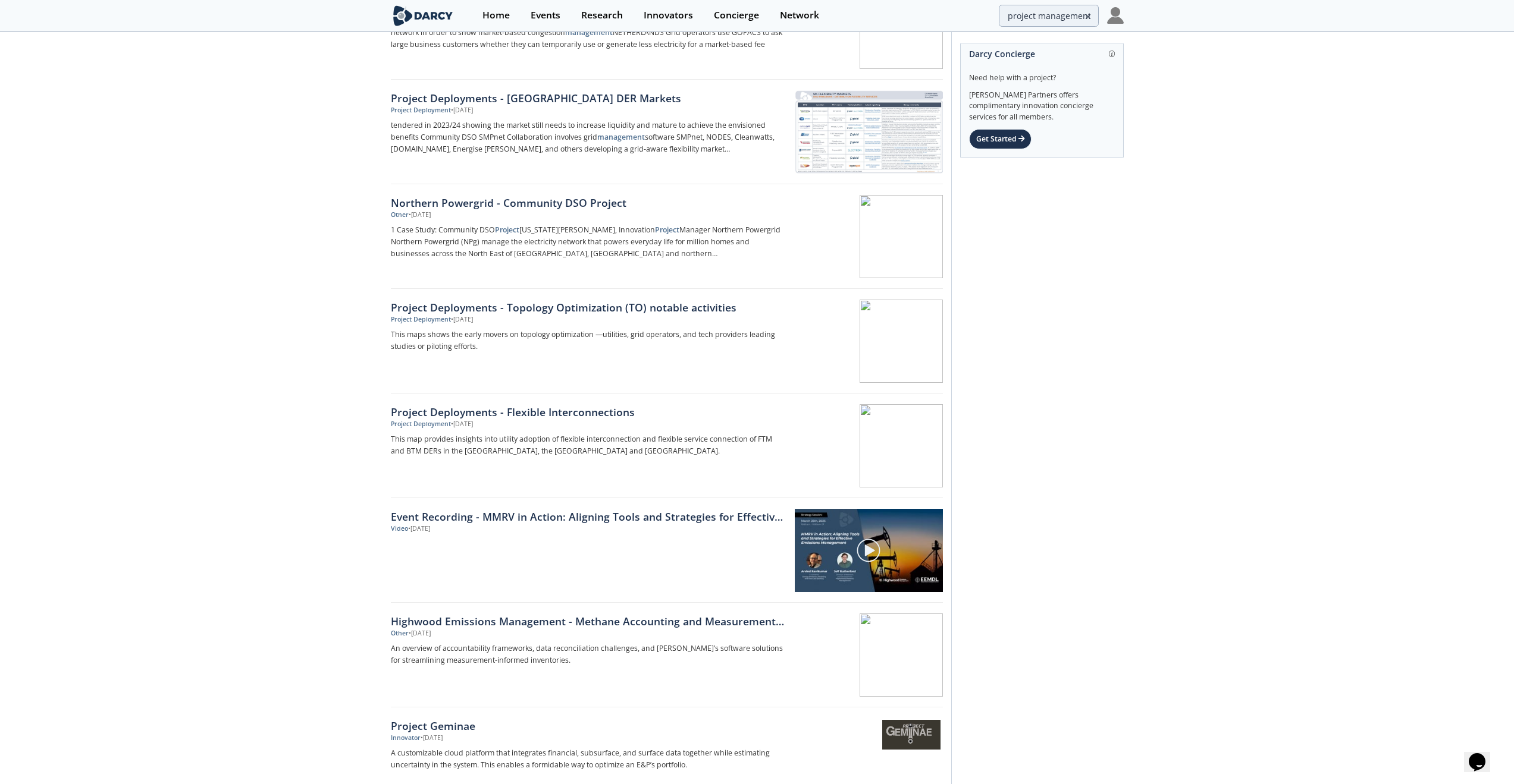
click at [1088, 13] on icon at bounding box center [1088, 17] width 8 height 14
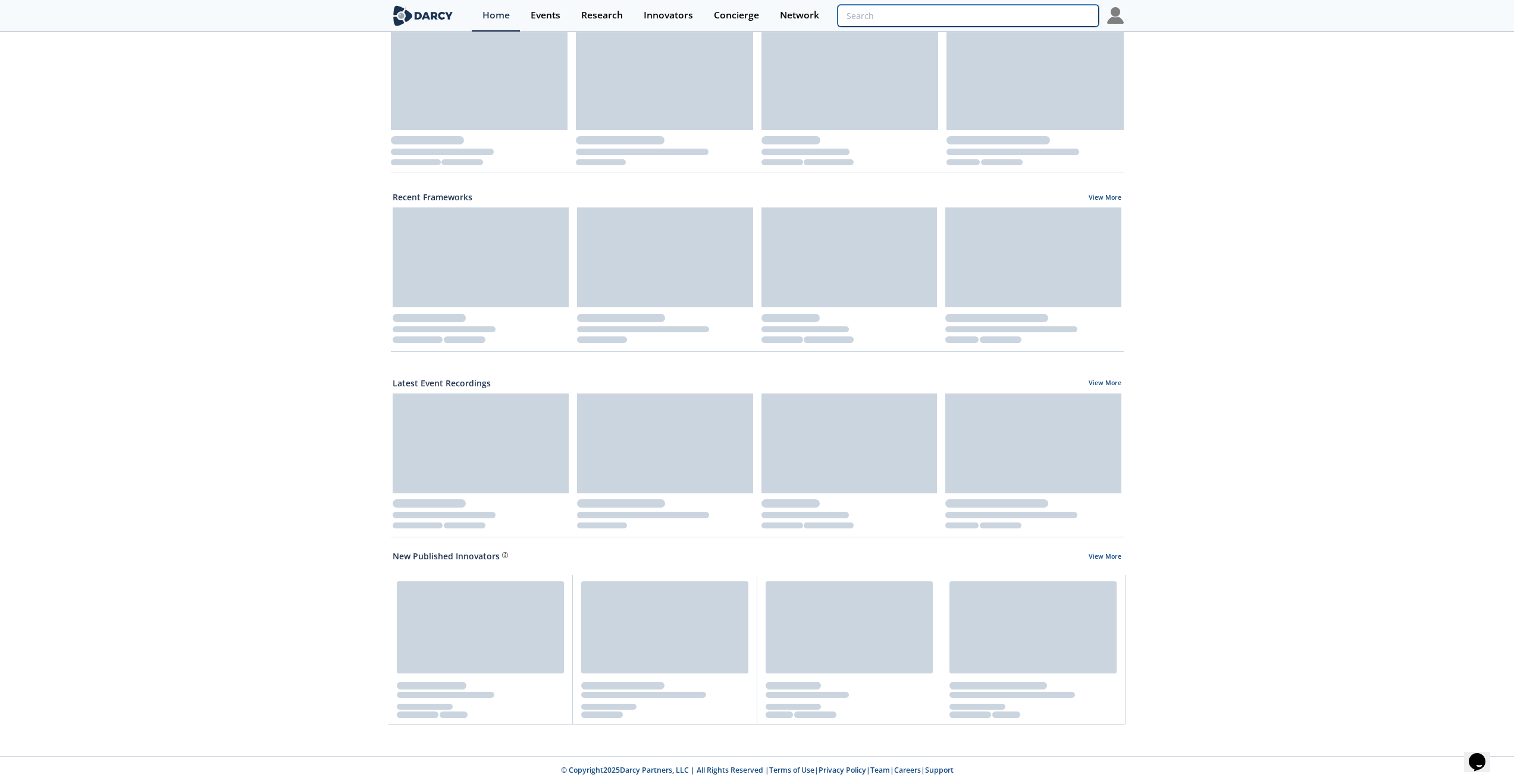
click at [1071, 16] on input "search" at bounding box center [968, 15] width 261 height 22
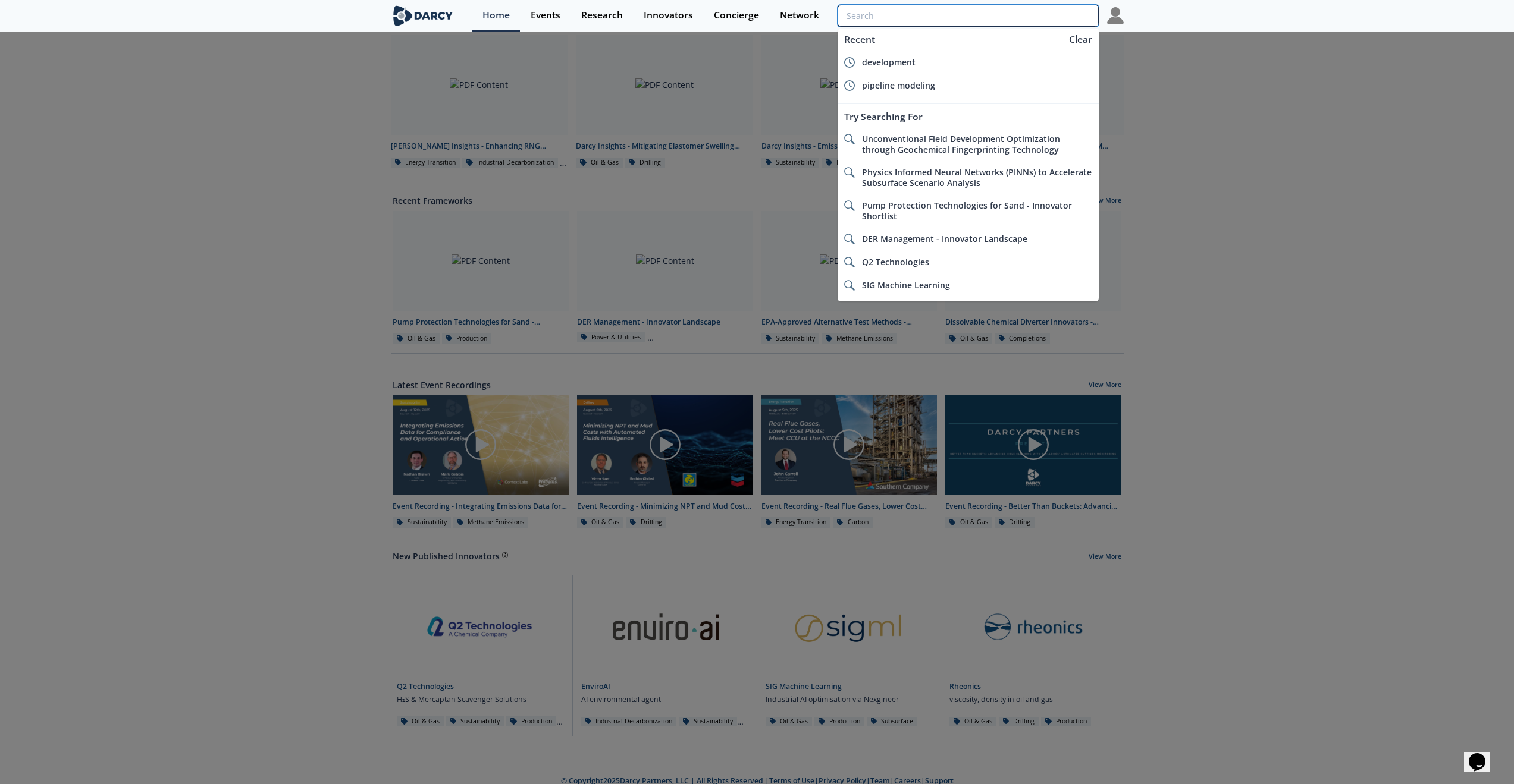
type input "d"
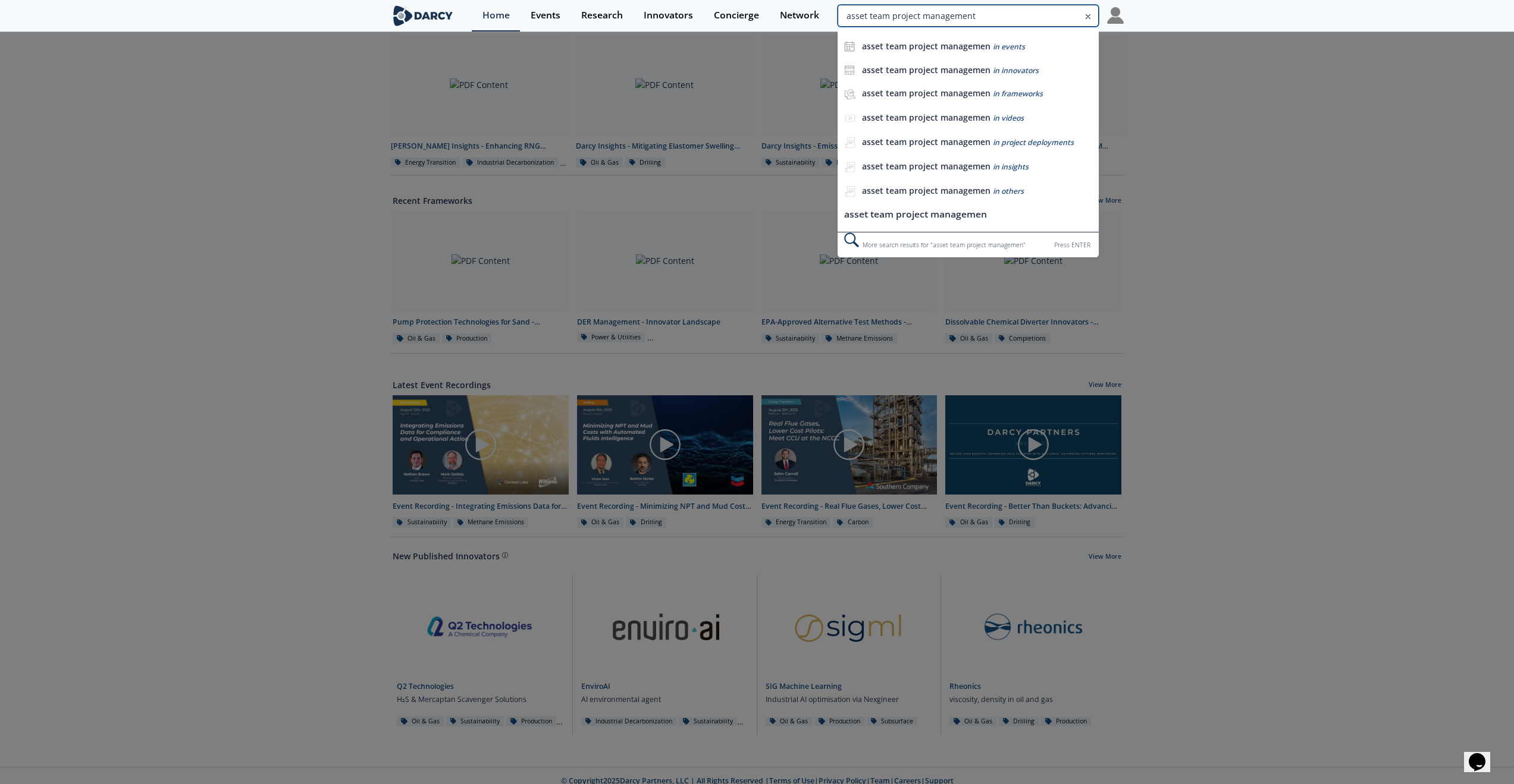
type input "asset team project management"
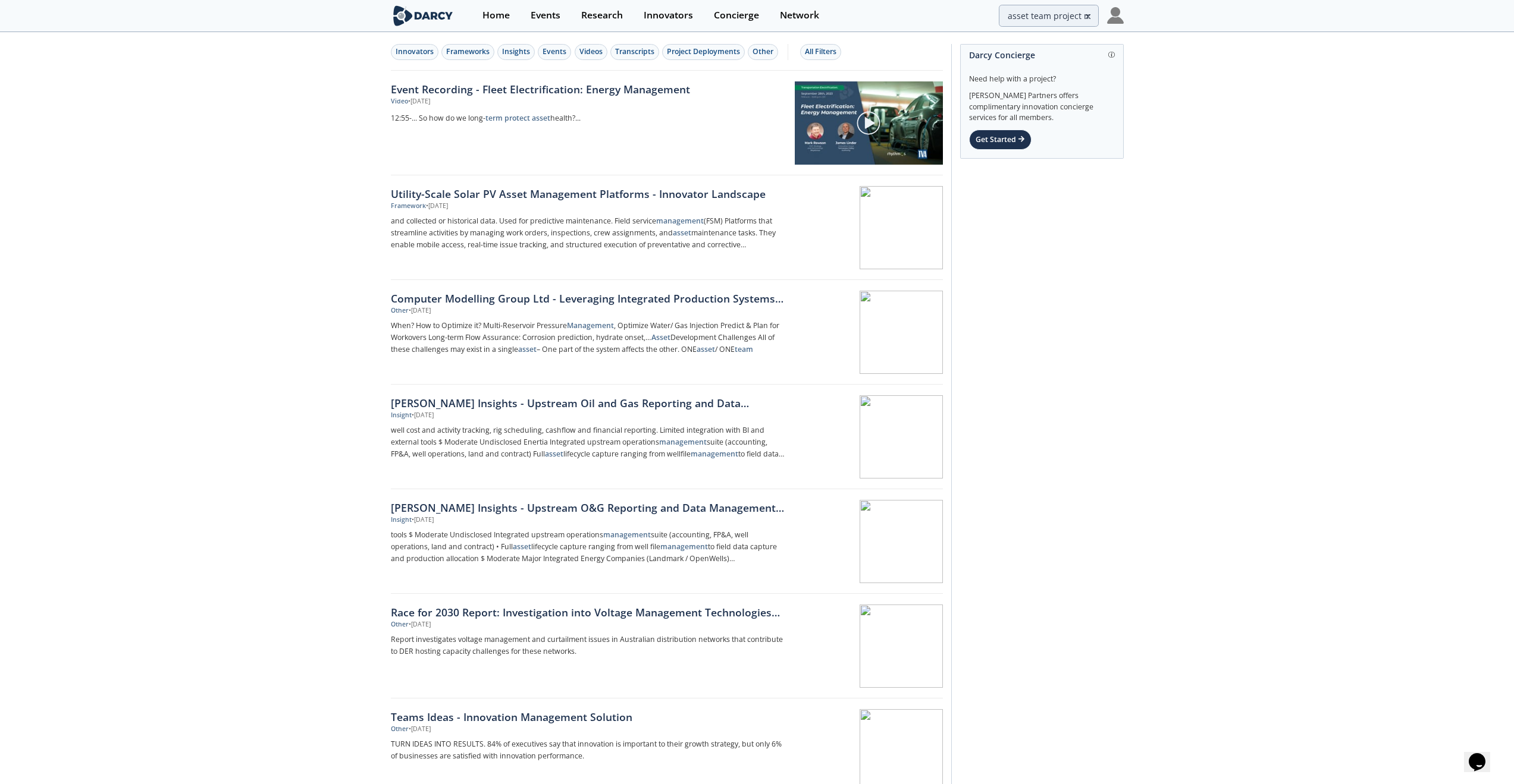
click at [1092, 20] on span at bounding box center [1092, 14] width 15 height 19
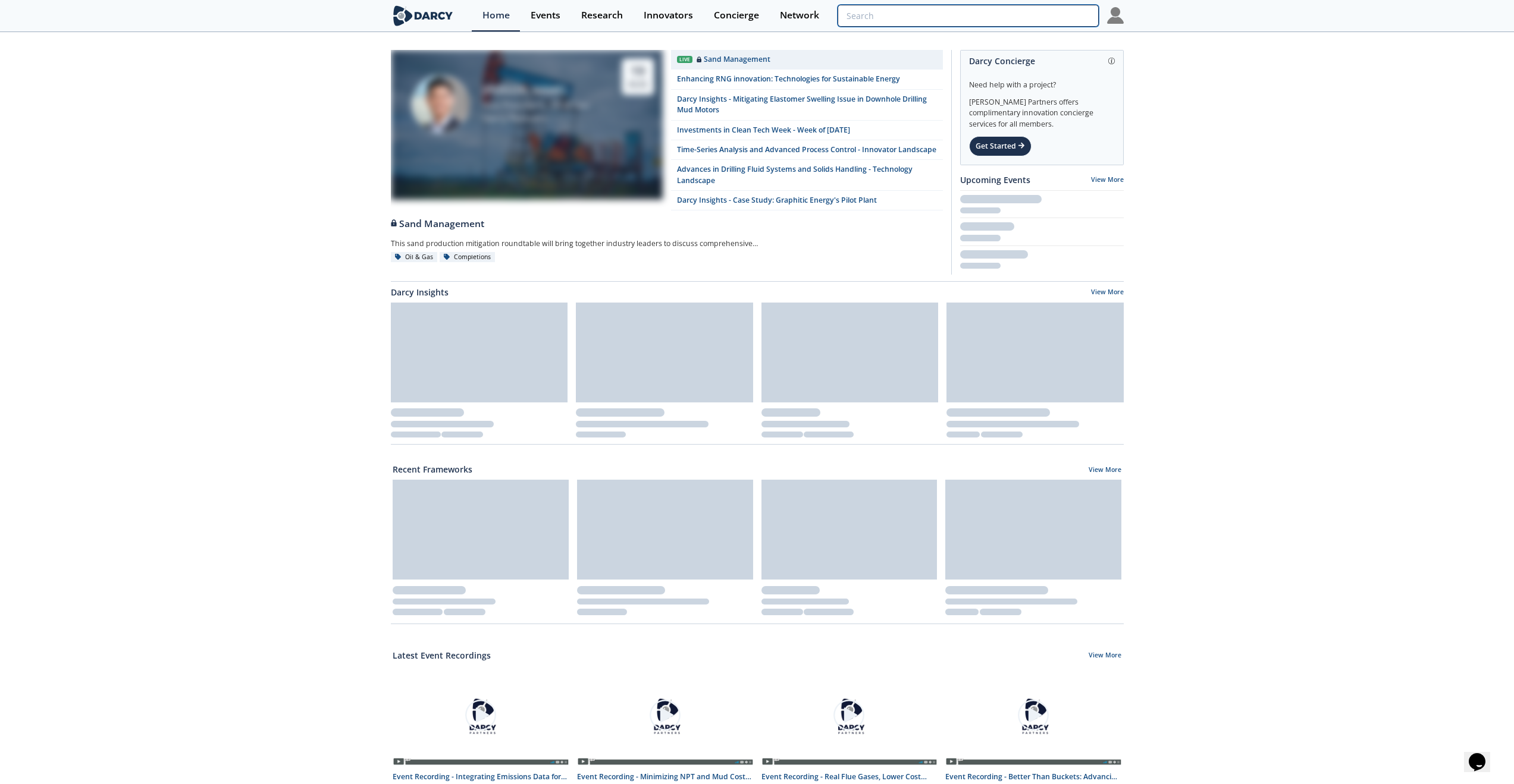
click at [1077, 16] on input "search" at bounding box center [968, 15] width 261 height 22
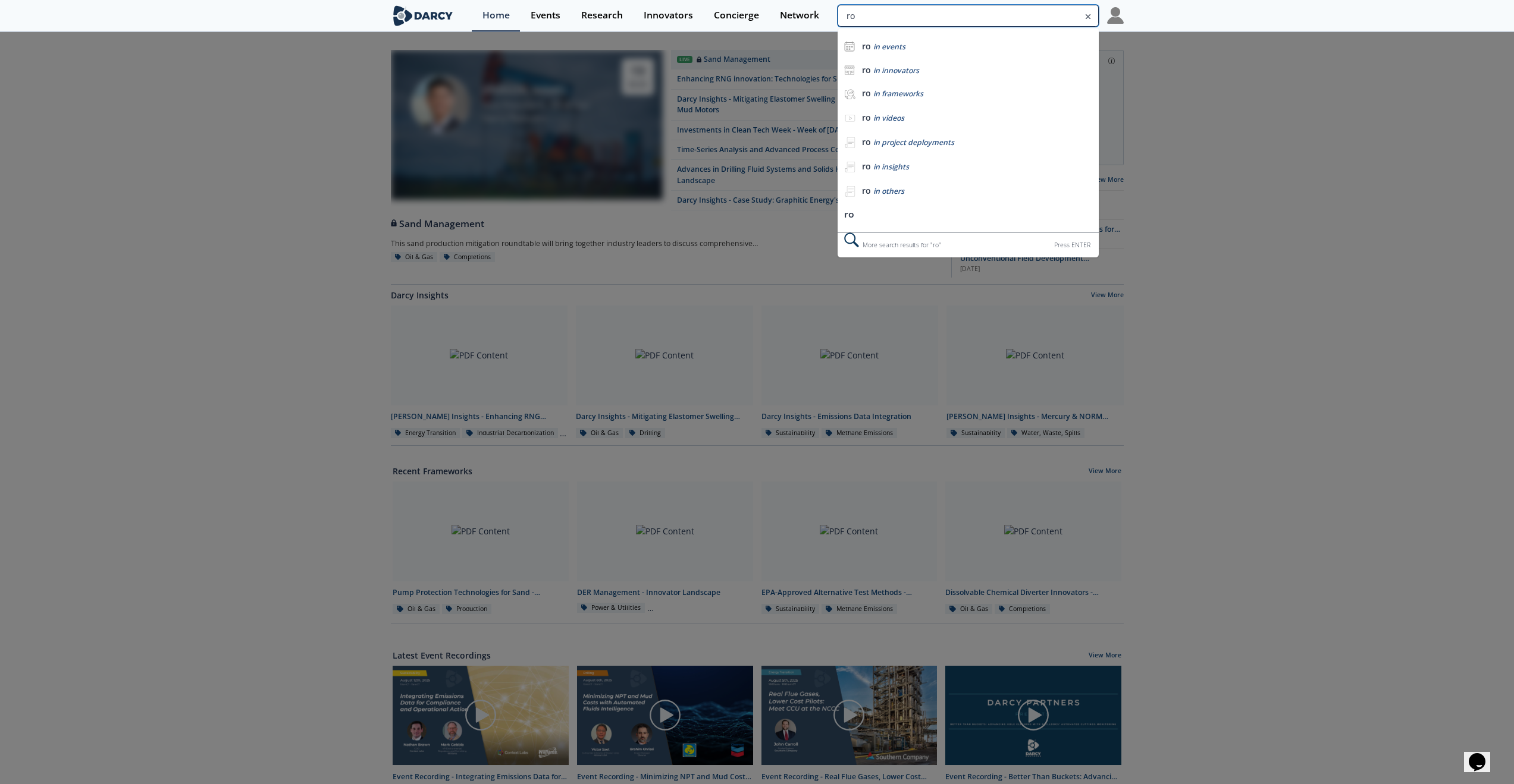
type input "r"
type input "process"
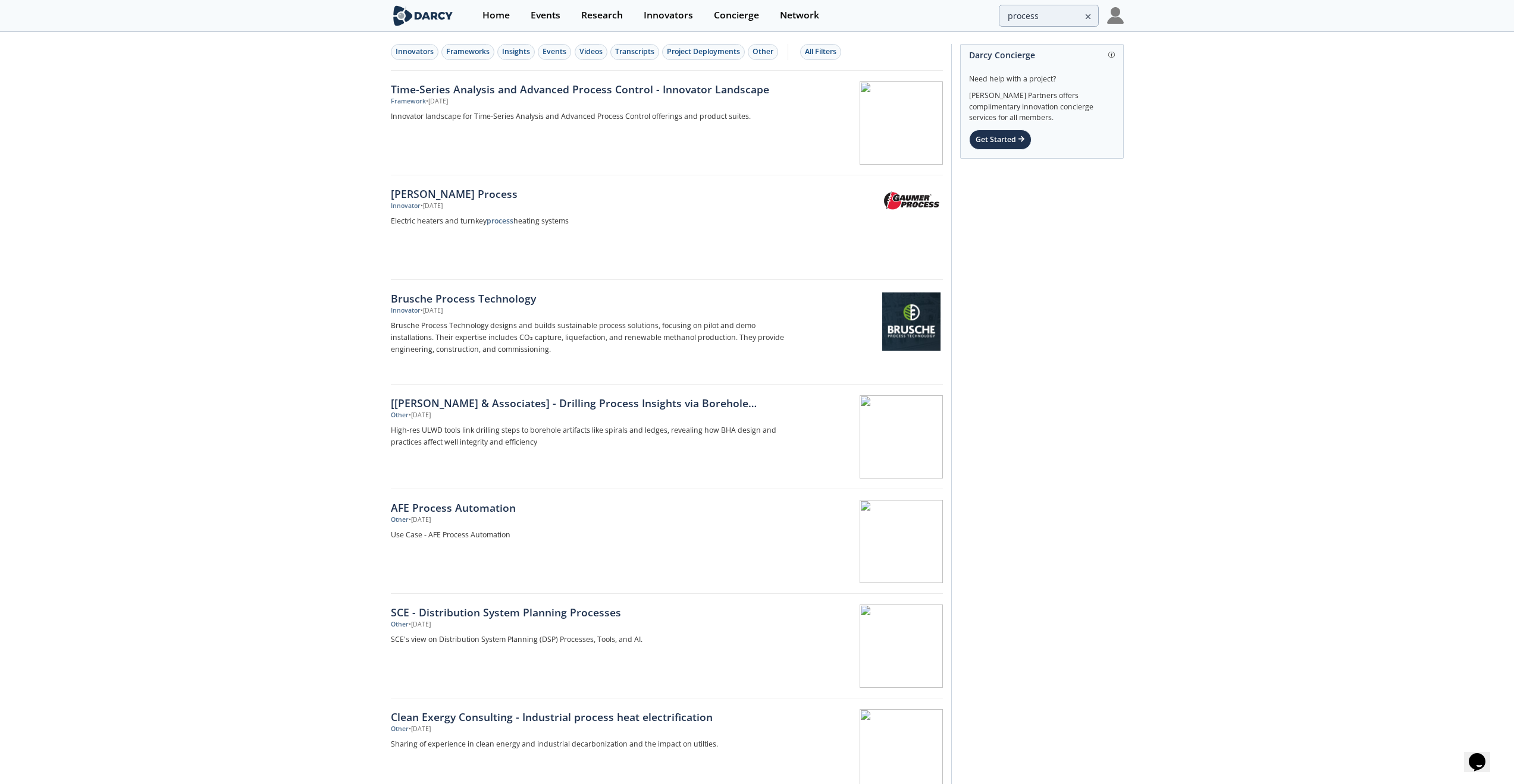
click at [1086, 17] on icon at bounding box center [1088, 17] width 8 height 14
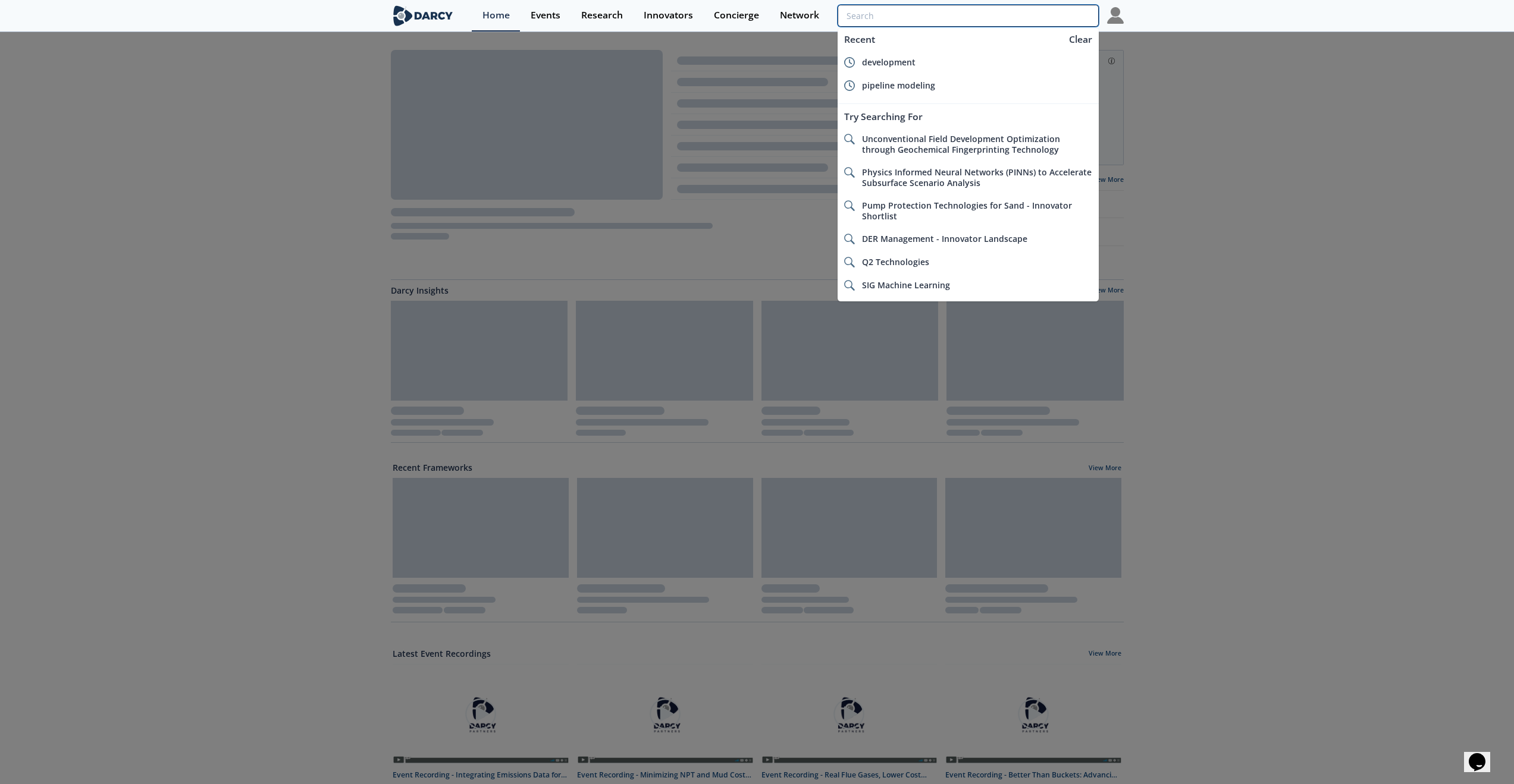
click at [1062, 11] on input "search" at bounding box center [968, 15] width 261 height 22
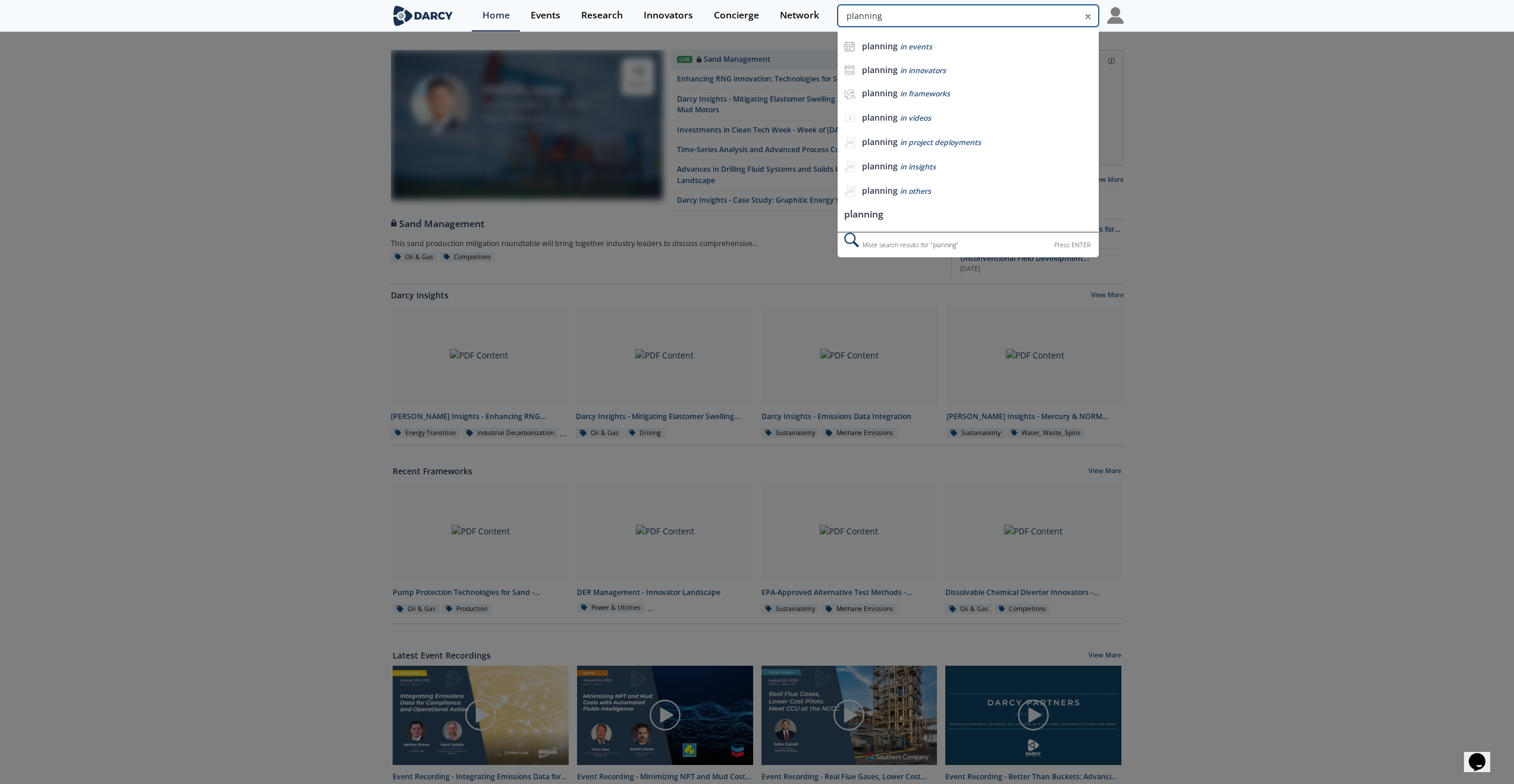
type input "planning"
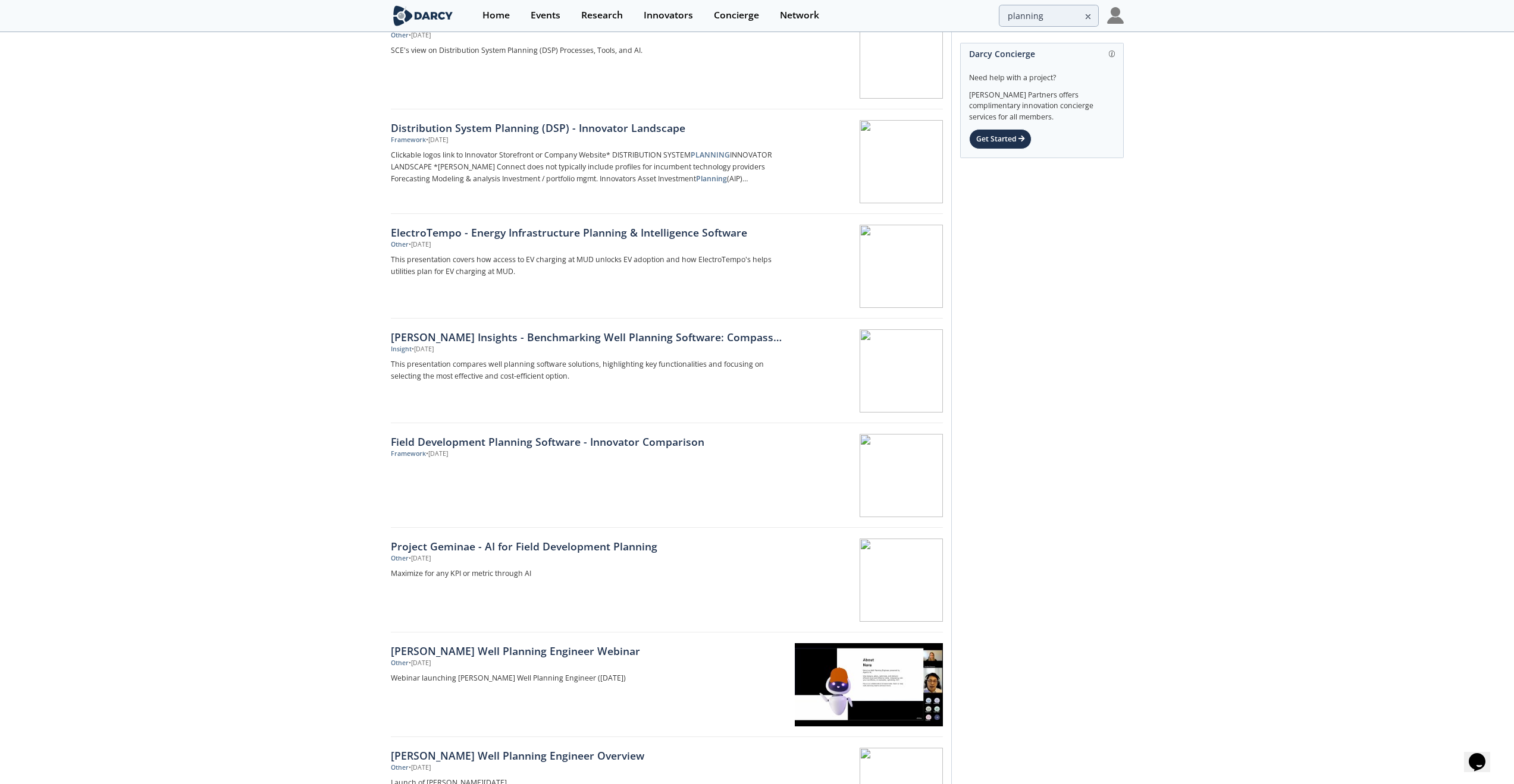
scroll to position [595, 0]
